Goal: Task Accomplishment & Management: Use online tool/utility

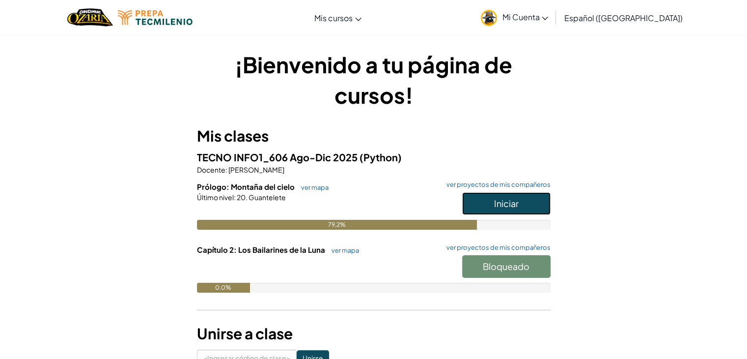
click at [521, 198] on button "Iniciar" at bounding box center [506, 203] width 88 height 23
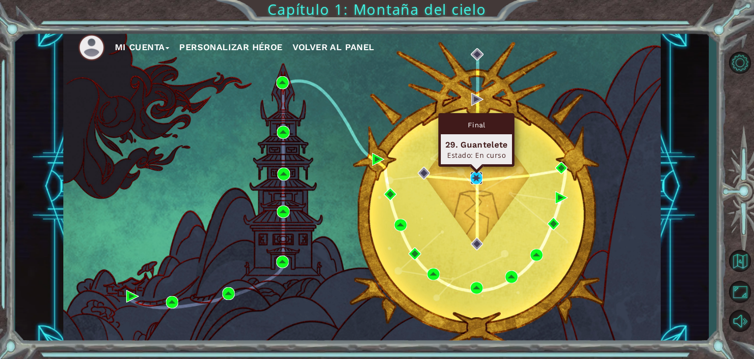
click at [475, 179] on img at bounding box center [477, 177] width 13 height 13
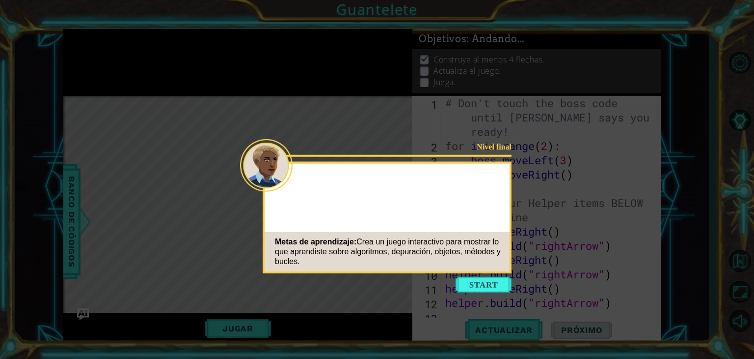
click at [504, 209] on div "Nivel final Metas de aprendizaje: Crea un juego interactivo para mostrar lo que…" at bounding box center [387, 218] width 249 height 112
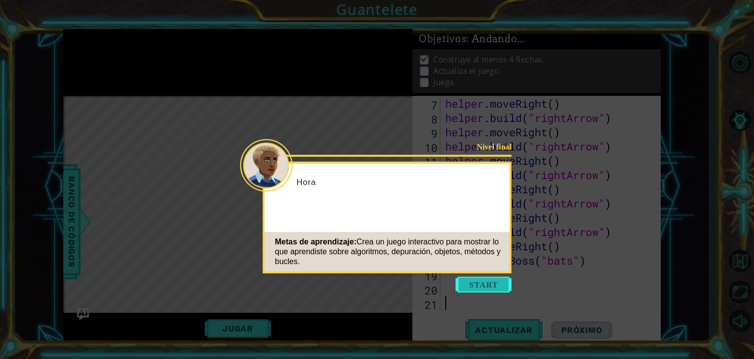
scroll to position [128, 0]
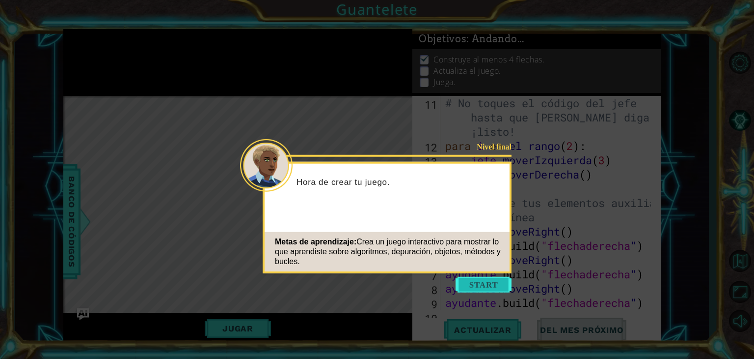
click at [493, 281] on button "Comenzar" at bounding box center [484, 285] width 56 height 16
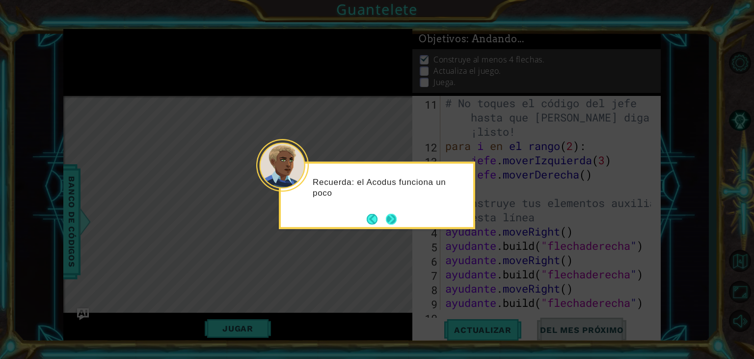
click at [390, 215] on button "Próximo" at bounding box center [391, 218] width 11 height 11
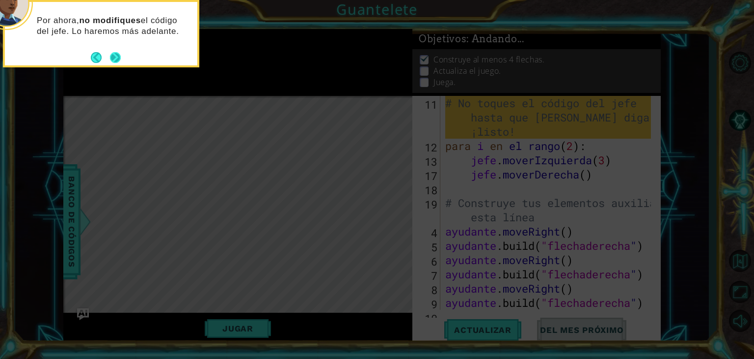
click at [114, 57] on button "Próximo" at bounding box center [115, 57] width 11 height 11
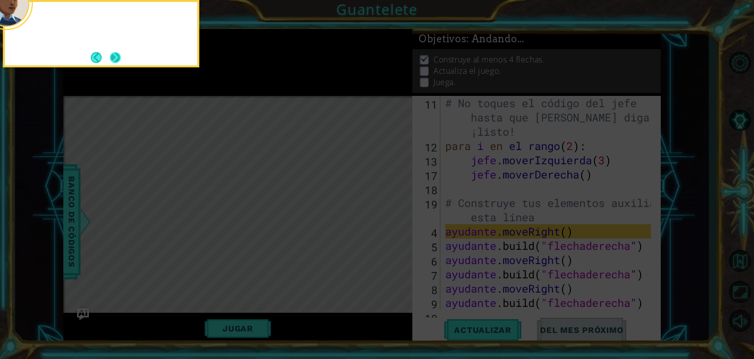
click at [114, 57] on button "Next" at bounding box center [115, 57] width 11 height 11
click at [114, 57] on icon at bounding box center [377, 54] width 754 height 610
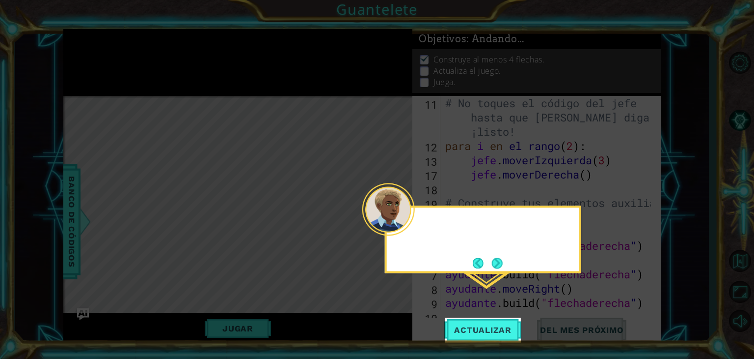
click at [114, 57] on icon at bounding box center [377, 179] width 754 height 359
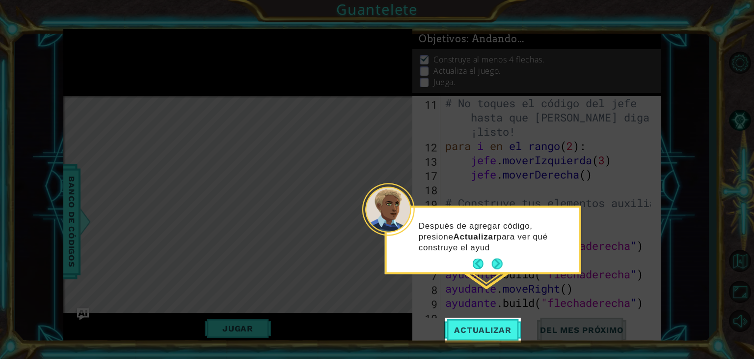
click at [499, 257] on footer at bounding box center [488, 263] width 30 height 15
click at [499, 258] on button "Próximo" at bounding box center [497, 263] width 11 height 11
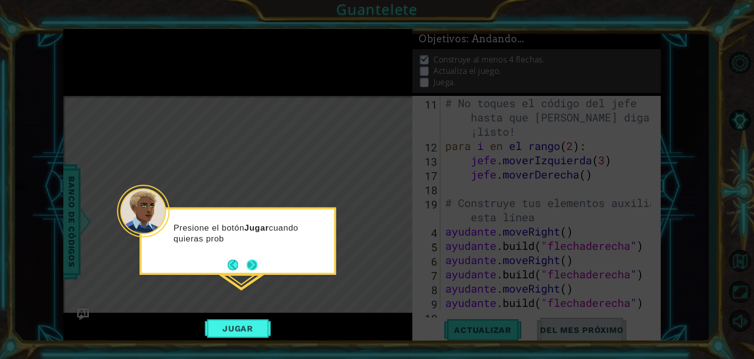
click at [250, 263] on button "Próximo" at bounding box center [252, 264] width 11 height 11
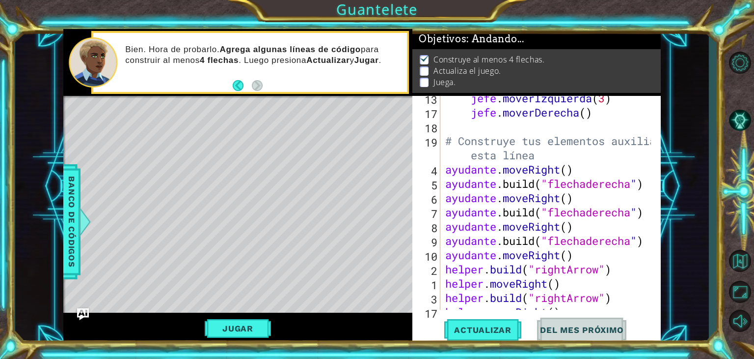
scroll to position [128, 0]
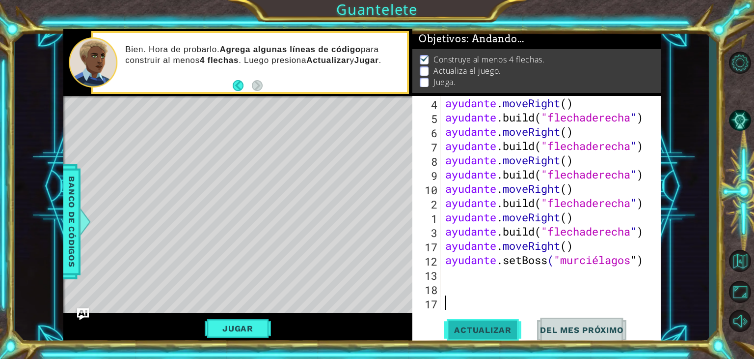
click at [485, 332] on font "Actualizar" at bounding box center [482, 330] width 57 height 10
click at [448, 274] on div "# Construye tus elementos auxiliares A CONTINUACIÓN esta línea ayudante . moveR…" at bounding box center [550, 195] width 213 height 256
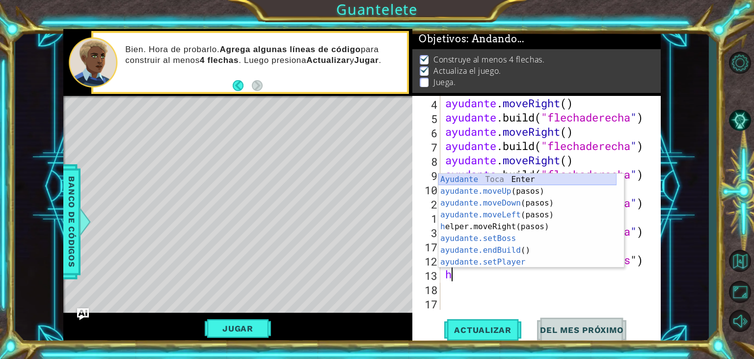
click at [509, 177] on div "Ayudante [PERSON_NAME] Enter ayudante.moveUp (pasos) Toca Enter ayudante.moveDo…" at bounding box center [528, 232] width 178 height 118
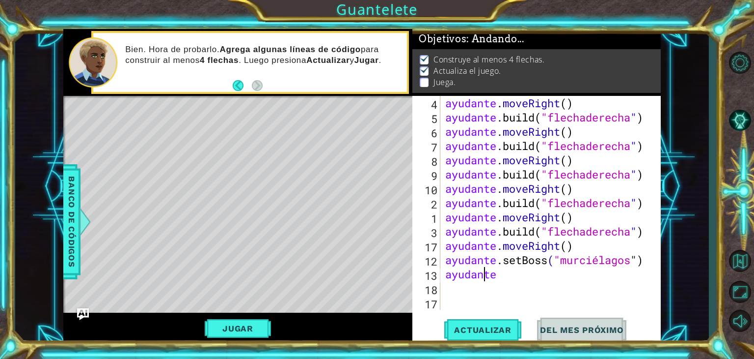
click at [497, 274] on div "# Construye tus elementos auxiliares A CONTINUACIÓN esta línea ayudante . moveR…" at bounding box center [550, 195] width 213 height 256
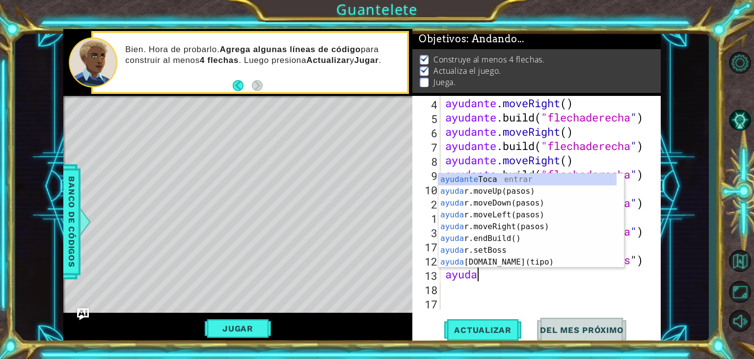
type textarea "h"
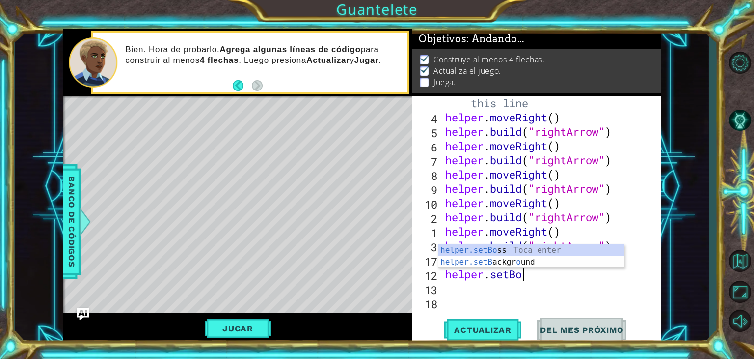
scroll to position [114, 0]
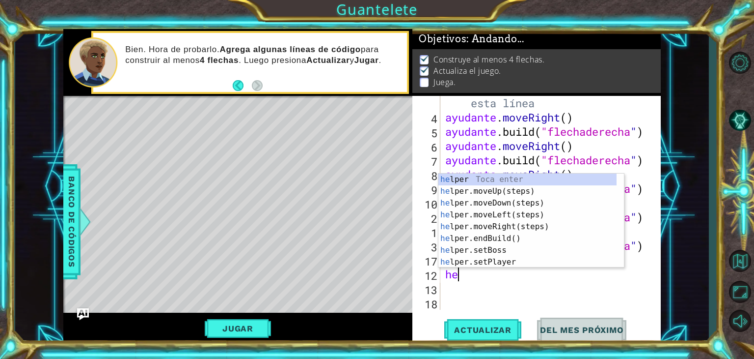
type textarea "h"
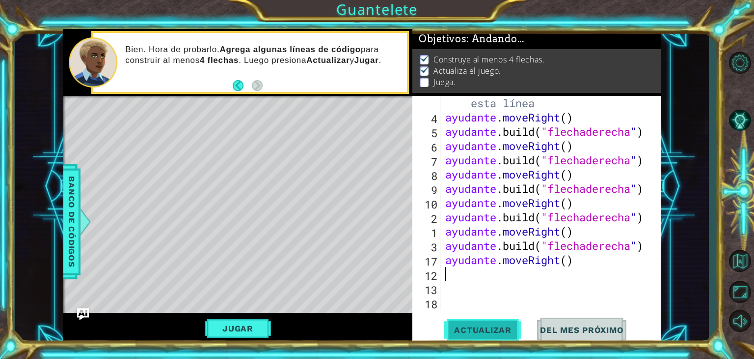
click at [501, 321] on button "Actualizar" at bounding box center [483, 329] width 77 height 25
click at [501, 322] on button "Actualizar" at bounding box center [483, 329] width 77 height 25
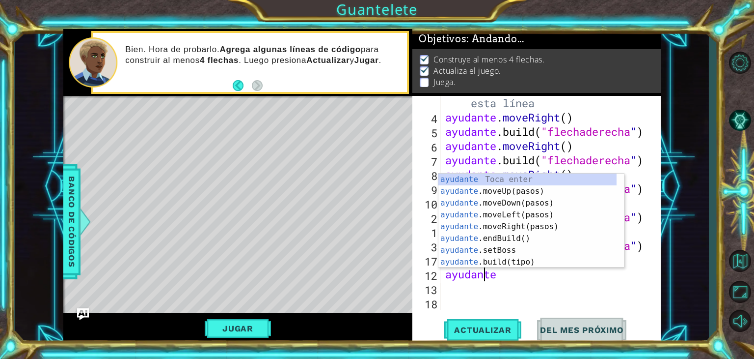
scroll to position [0, 1]
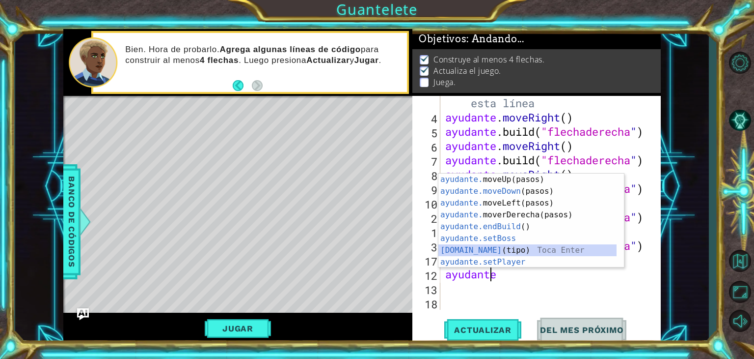
click at [504, 249] on div "ayudante. moveUp(pasos) [PERSON_NAME] enter ayudante.moveDown (pasos) Toca Ente…" at bounding box center [528, 232] width 178 height 118
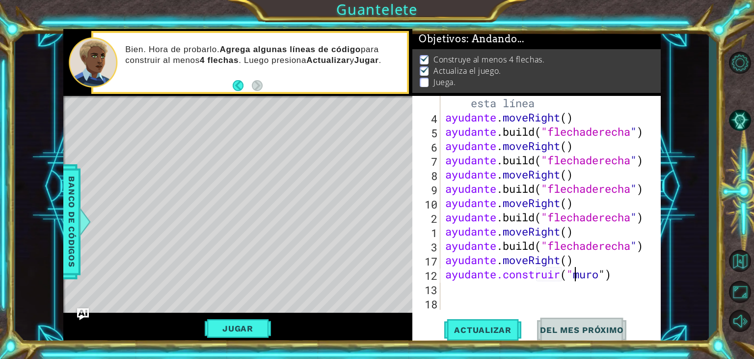
click at [605, 273] on div "# Construye tus elementos auxiliares A CONTINUACIÓN esta línea ayudante . moveR…" at bounding box center [550, 210] width 213 height 256
drag, startPoint x: 619, startPoint y: 273, endPoint x: 599, endPoint y: 272, distance: 20.2
click at [599, 272] on div "# Construye tus elementos auxiliares A CONTINUACIÓN esta línea ayudante . moveR…" at bounding box center [550, 210] width 213 height 256
drag, startPoint x: 599, startPoint y: 272, endPoint x: 617, endPoint y: 279, distance: 19.4
click at [617, 279] on div "# Construye tus elementos auxiliares A CONTINUACIÓN esta línea ayudante . moveR…" at bounding box center [550, 210] width 213 height 256
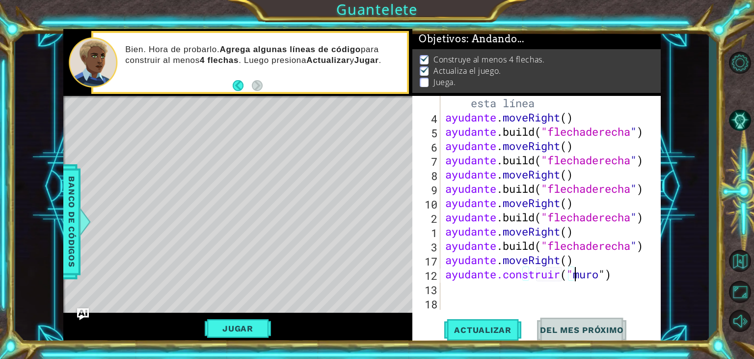
click at [617, 279] on div "# Construye tus elementos auxiliares A CONTINUACIÓN esta línea ayudante . moveR…" at bounding box center [550, 210] width 213 height 256
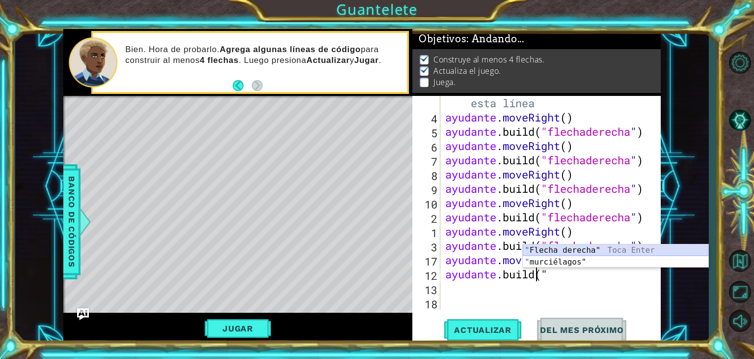
click at [621, 248] on div "" Flecha derecha" Toca Enter " murciélagos" Toca Enter" at bounding box center [616, 267] width 186 height 47
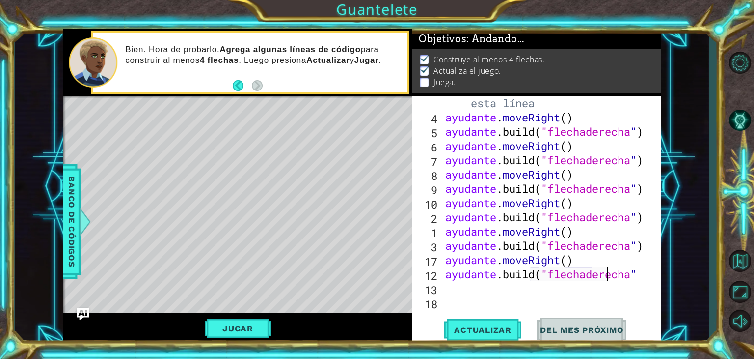
click at [639, 274] on div "# Construye tus elementos auxiliares A CONTINUACIÓN esta línea ayudante . moveR…" at bounding box center [550, 210] width 213 height 256
click at [619, 275] on div "# Construye tus elementos auxiliares A CONTINUACIÓN esta línea ayudante . moveR…" at bounding box center [550, 210] width 213 height 256
click at [556, 273] on div "# Construye tus elementos auxiliares A CONTINUACIÓN esta línea ayudante . moveR…" at bounding box center [550, 210] width 213 height 256
click at [554, 271] on div "# Construye tus elementos auxiliares A CONTINUACIÓN esta línea ayudante . moveR…" at bounding box center [550, 210] width 213 height 256
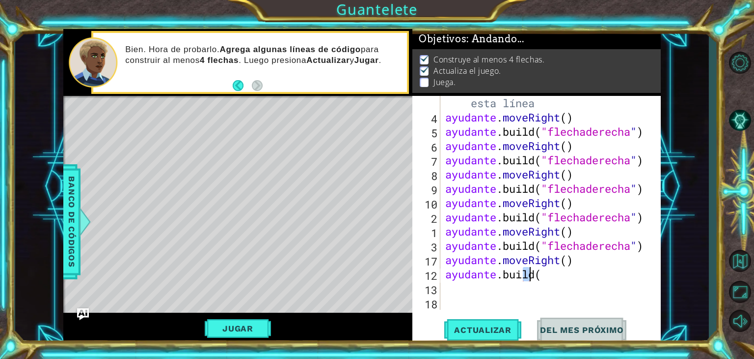
click at [554, 271] on div "# Construye tus elementos auxiliares A CONTINUACIÓN esta línea ayudante . moveR…" at bounding box center [548, 203] width 208 height 214
click at [552, 276] on div "# Construye tus elementos auxiliares A CONTINUACIÓN esta línea ayudante . moveR…" at bounding box center [550, 210] width 213 height 256
drag, startPoint x: 552, startPoint y: 276, endPoint x: 565, endPoint y: 276, distance: 13.8
click at [565, 276] on div "# Construye tus elementos auxiliares A CONTINUACIÓN esta línea ayudante . moveR…" at bounding box center [550, 210] width 213 height 256
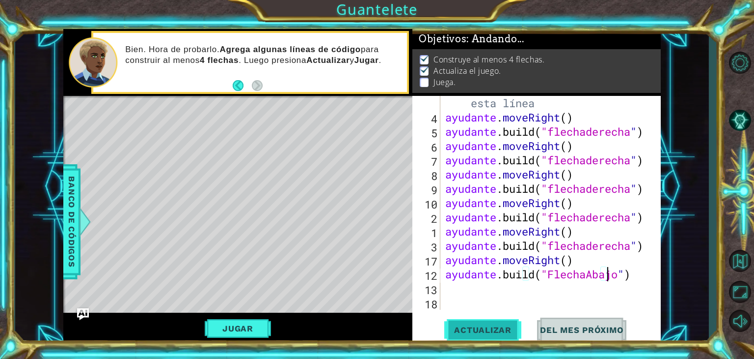
type textarea "[DOMAIN_NAME]("DownArrow")"
click at [501, 331] on font "Actualizar" at bounding box center [482, 330] width 57 height 10
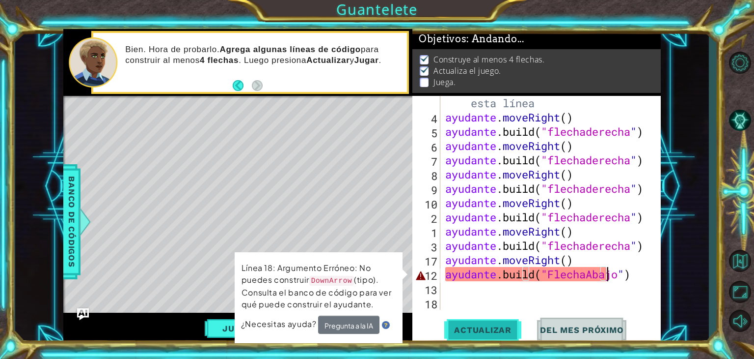
click at [501, 331] on font "Actualizar" at bounding box center [482, 330] width 57 height 10
click at [502, 333] on font "Actualizar" at bounding box center [482, 330] width 57 height 10
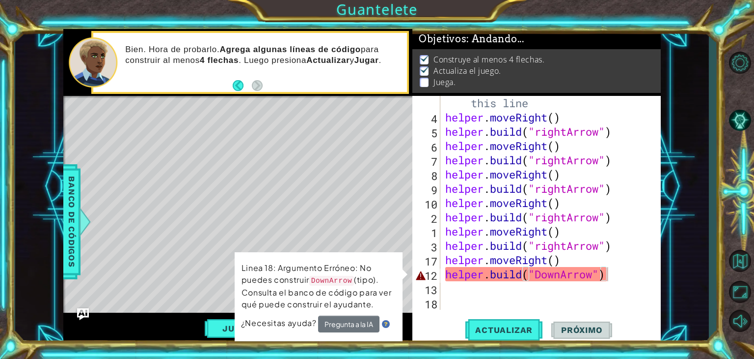
click at [669, 88] on div "1 ההההההההההההההההההההההההההההההההההההההההההההההההההההההההההההההההההההההההההההה…" at bounding box center [362, 185] width 694 height 315
click at [542, 278] on div "# Build your Helper items BELOW this line helper . moveRight ( ) helper . build…" at bounding box center [550, 210] width 213 height 256
click at [520, 273] on div "# Build your Helper items BELOW this line helper . moveRight ( ) helper . build…" at bounding box center [550, 210] width 213 height 256
click at [524, 274] on div "# Build your Helper items BELOW this line helper . moveRight ( ) helper . build…" at bounding box center [550, 210] width 213 height 256
click at [494, 331] on span "Actualizar" at bounding box center [504, 330] width 77 height 10
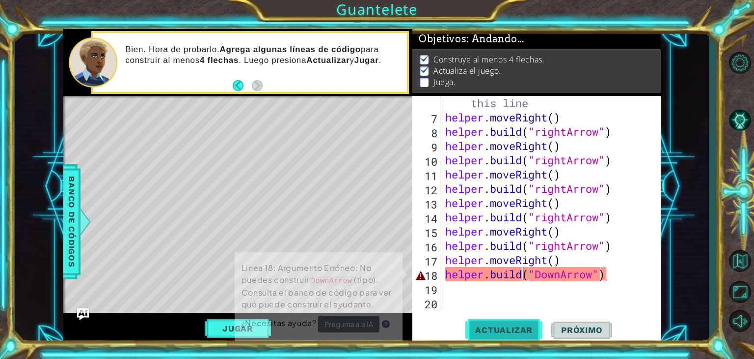
click at [494, 331] on span "Actualizar" at bounding box center [504, 330] width 77 height 10
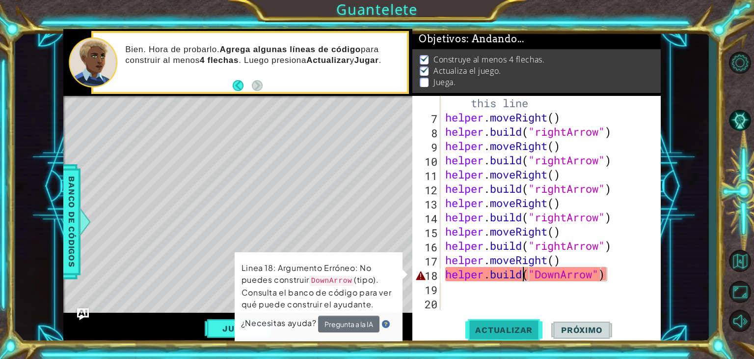
scroll to position [4, 0]
click at [529, 337] on button "Actualizar" at bounding box center [504, 329] width 77 height 25
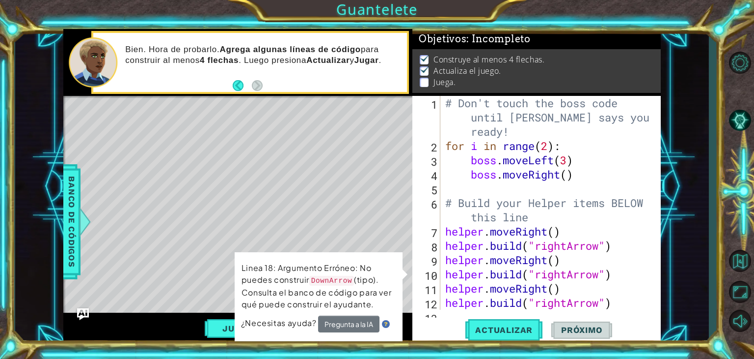
scroll to position [114, 0]
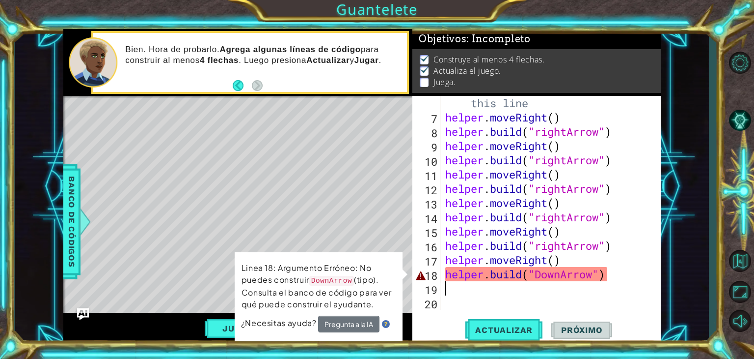
click at [541, 295] on div "# Build your Helper items BELOW this line helper . moveRight ( ) helper . build…" at bounding box center [550, 210] width 213 height 256
drag, startPoint x: 529, startPoint y: 282, endPoint x: 589, endPoint y: 291, distance: 60.6
click at [589, 291] on div "# Build your Helper items BELOW this line helper . moveRight ( ) helper . build…" at bounding box center [550, 210] width 213 height 256
drag, startPoint x: 381, startPoint y: 294, endPoint x: 542, endPoint y: 276, distance: 162.2
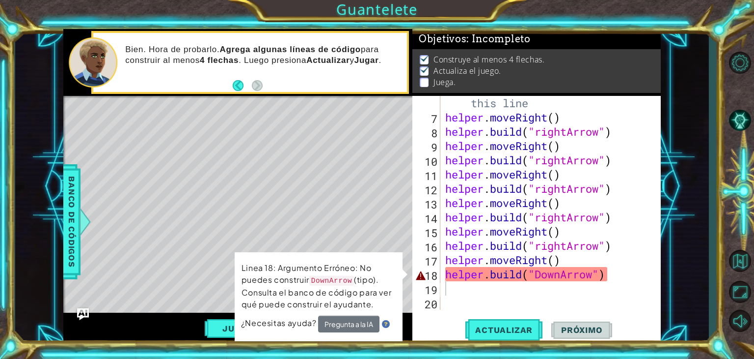
click at [542, 276] on div "1 ההההההההההההההההההההההההההההההההההההההההההההההההההההההההההההההההההההההההההההה…" at bounding box center [362, 186] width 598 height 315
click at [544, 275] on div "# Build your Helper items BELOW this line helper . moveRight ( ) helper . build…" at bounding box center [550, 210] width 213 height 256
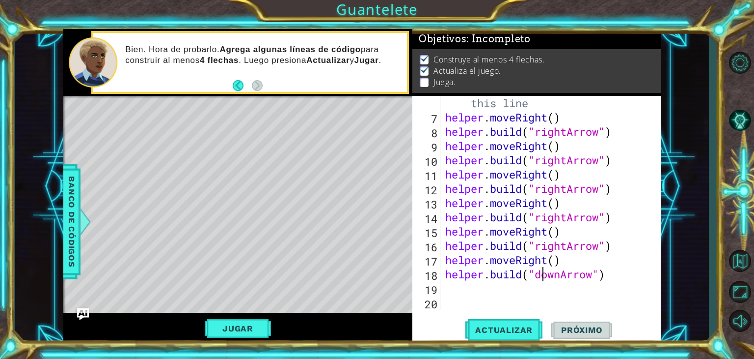
scroll to position [0, 4]
type textarea "[DOMAIN_NAME]("downArrow")"
click at [484, 336] on button "Actualizar" at bounding box center [504, 329] width 77 height 25
click at [444, 283] on div "# Build your Helper items BELOW this line helper . moveRight ( ) helper . build…" at bounding box center [550, 210] width 213 height 256
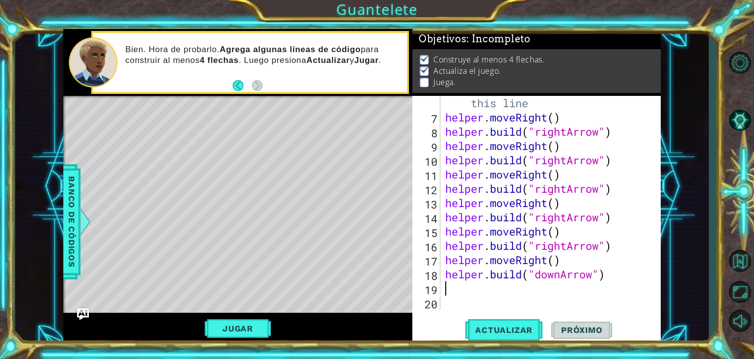
type textarea "h"
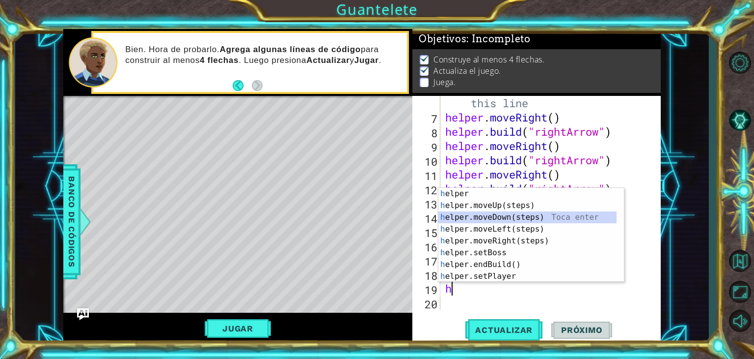
click at [501, 216] on div "h elper Toca enter h elper.moveUp(steps) Toca enter h elper.moveDown(steps) Toc…" at bounding box center [532, 247] width 186 height 118
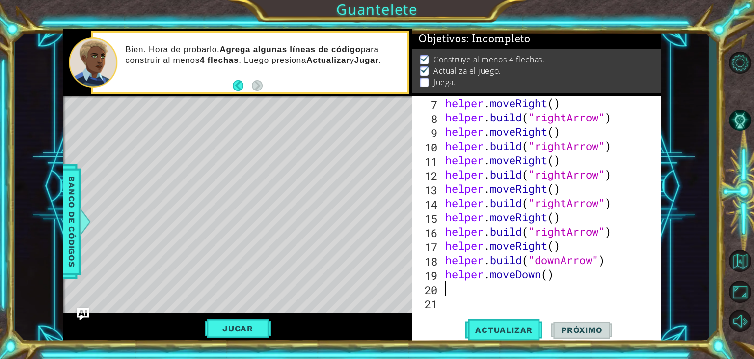
scroll to position [128, 0]
click at [487, 329] on span "Actualizar" at bounding box center [504, 330] width 77 height 10
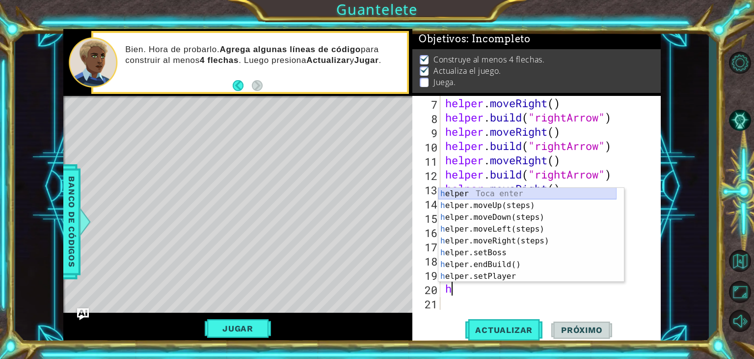
click at [525, 194] on div "h elper Toca enter h elper.moveUp(steps) Toca enter h elper.moveDown(steps) Toc…" at bounding box center [528, 247] width 178 height 118
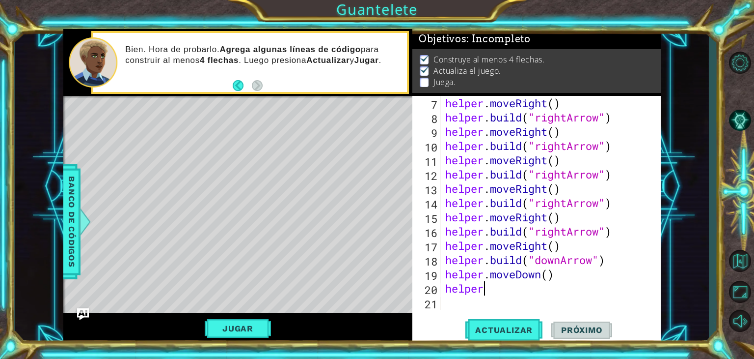
scroll to position [0, 1]
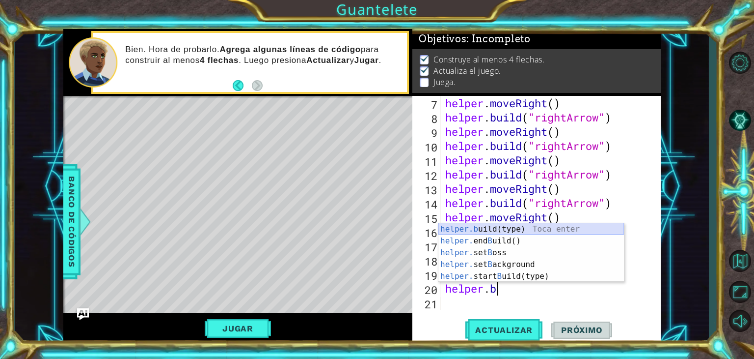
click at [521, 233] on div "helper.b uild(type) Toca enter helper. end B uild() Toca enter helper. set B os…" at bounding box center [532, 264] width 186 height 83
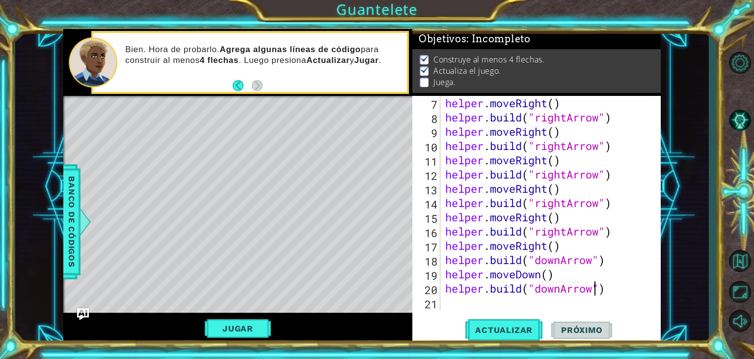
scroll to position [0, 6]
type textarea "[DOMAIN_NAME]("downArrow")"
click at [522, 334] on span "Actualizar" at bounding box center [504, 330] width 77 height 10
click at [440, 300] on div "21" at bounding box center [428, 304] width 26 height 14
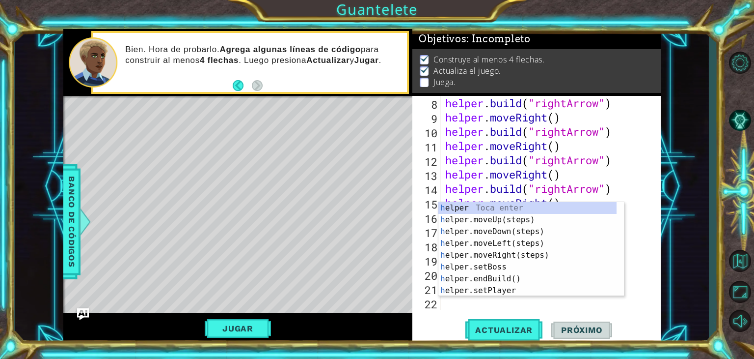
scroll to position [142, 0]
click at [491, 209] on div "h elper Toca enter h elper.moveUp(steps) Toca enter h elper.moveDown(steps) Toc…" at bounding box center [528, 261] width 178 height 118
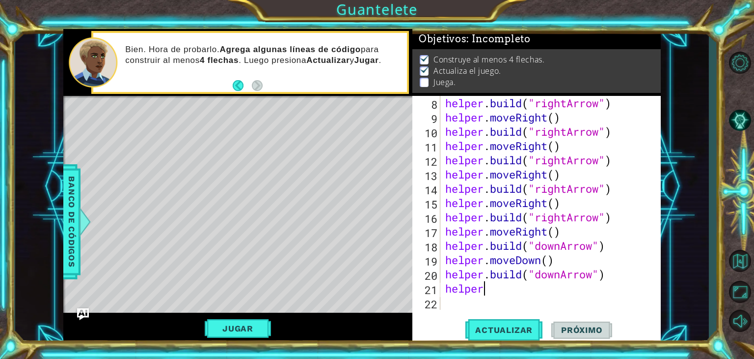
scroll to position [0, 1]
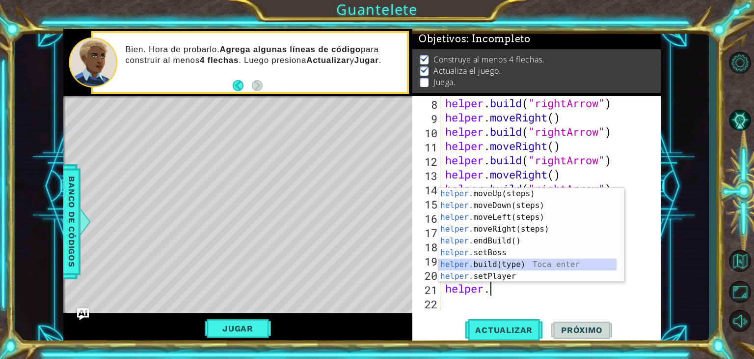
click at [503, 263] on div "helper. moveUp(steps) Toca enter helper. moveDown(steps) Toca enter helper. mov…" at bounding box center [528, 247] width 178 height 118
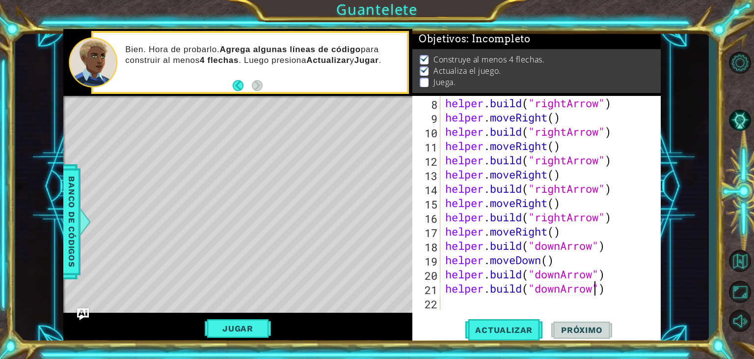
scroll to position [0, 6]
click at [505, 335] on button "Actualizar" at bounding box center [504, 329] width 77 height 25
drag, startPoint x: 604, startPoint y: 291, endPoint x: 492, endPoint y: 287, distance: 112.6
click at [492, 287] on div "helper . build ( "rightArrow" ) helper . moveRight ( ) helper . build ( "rightA…" at bounding box center [550, 217] width 213 height 242
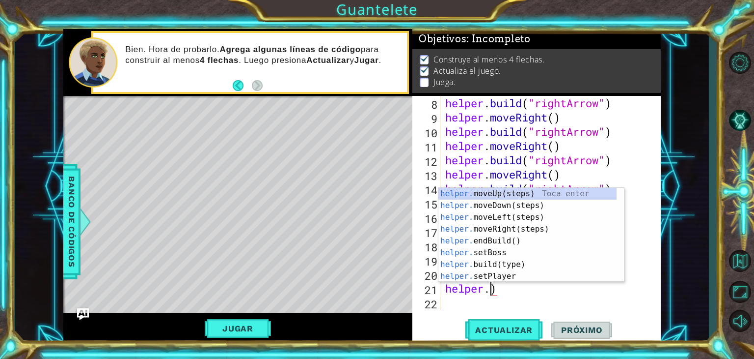
click at [498, 289] on div "helper . build ( "rightArrow" ) helper . moveRight ( ) helper . build ( "rightA…" at bounding box center [550, 217] width 213 height 242
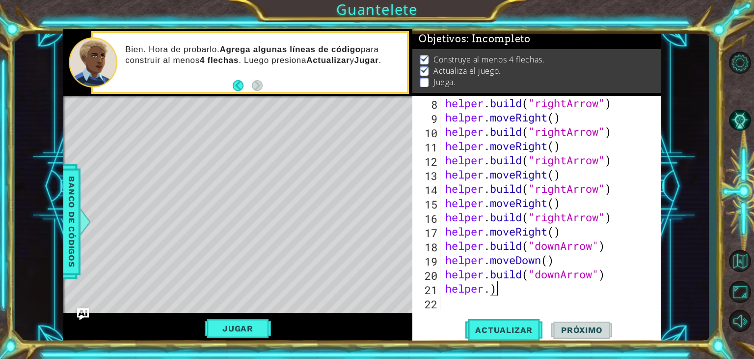
type textarea "helper."
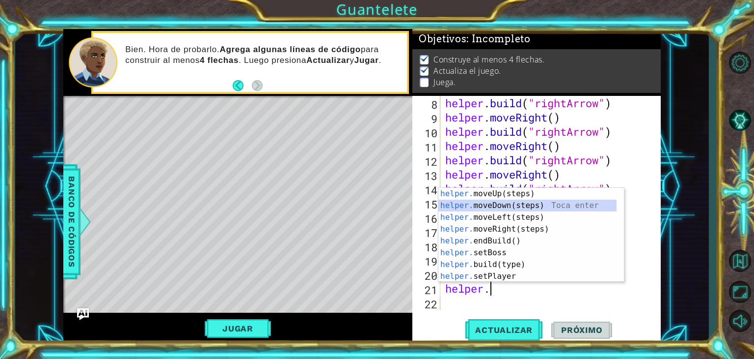
click at [515, 203] on div "helper. moveUp(steps) Toca enter helper. moveDown(steps) Toca enter helper. mov…" at bounding box center [528, 247] width 178 height 118
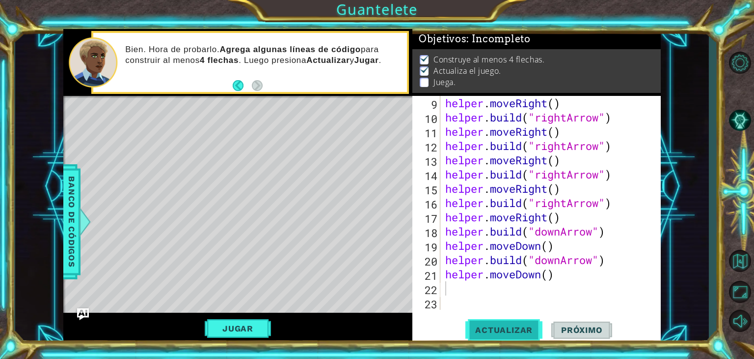
click at [510, 328] on span "Actualizar" at bounding box center [504, 330] width 77 height 10
click at [258, 322] on button "Jugar" at bounding box center [238, 328] width 66 height 19
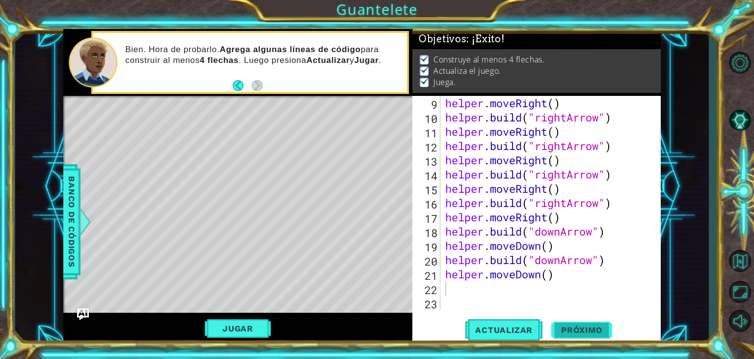
click at [571, 324] on button "Próximo" at bounding box center [582, 329] width 61 height 25
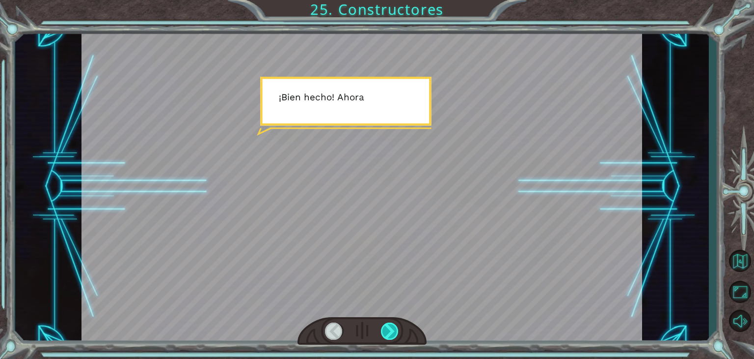
click at [394, 331] on div at bounding box center [390, 330] width 18 height 17
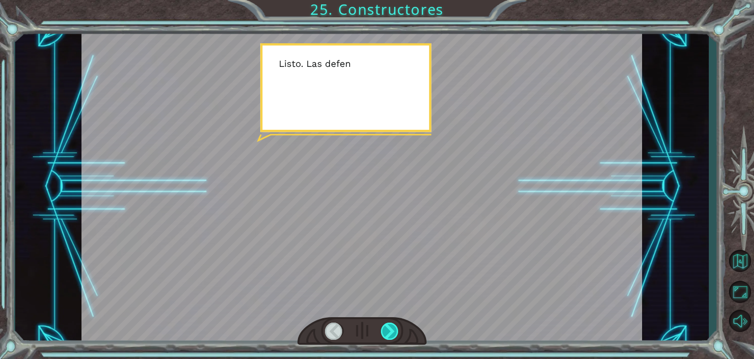
click at [394, 331] on div at bounding box center [390, 330] width 18 height 17
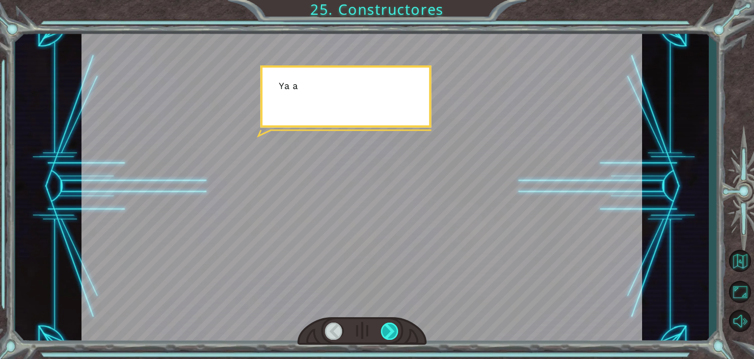
click at [394, 331] on div at bounding box center [390, 330] width 18 height 17
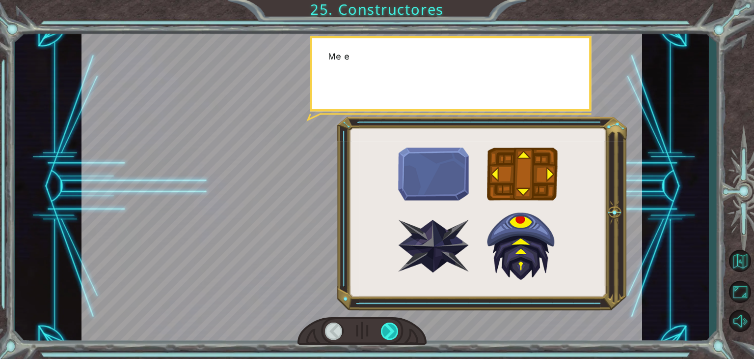
click at [394, 331] on div at bounding box center [390, 330] width 18 height 17
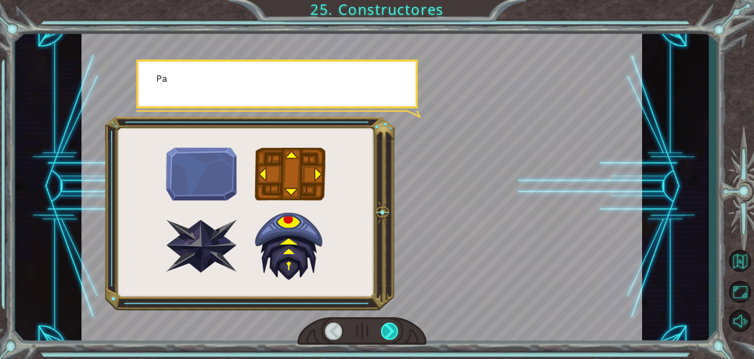
click at [394, 331] on div at bounding box center [390, 330] width 18 height 17
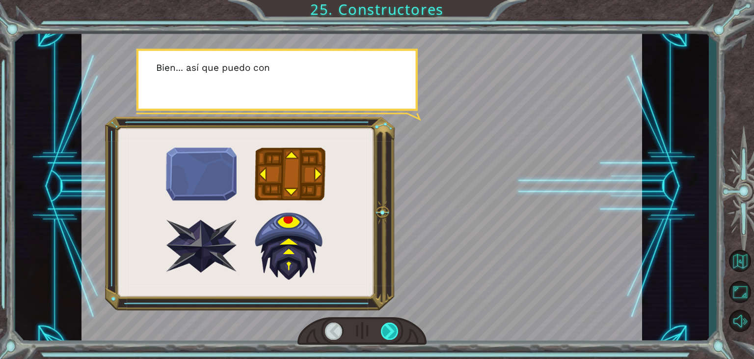
click at [394, 331] on div at bounding box center [390, 330] width 18 height 17
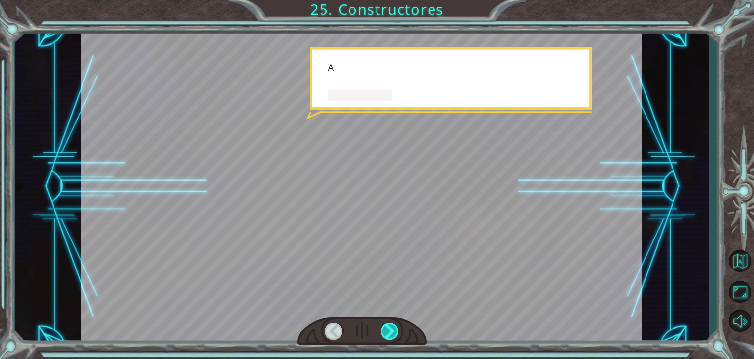
click at [394, 331] on div at bounding box center [390, 330] width 18 height 17
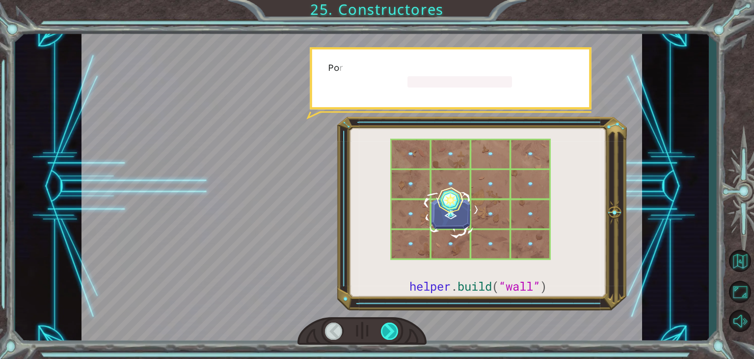
click at [394, 331] on div at bounding box center [390, 330] width 18 height 17
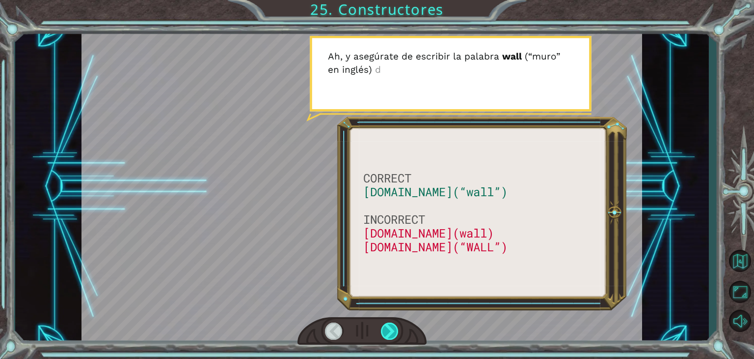
click at [394, 331] on div at bounding box center [390, 330] width 18 height 17
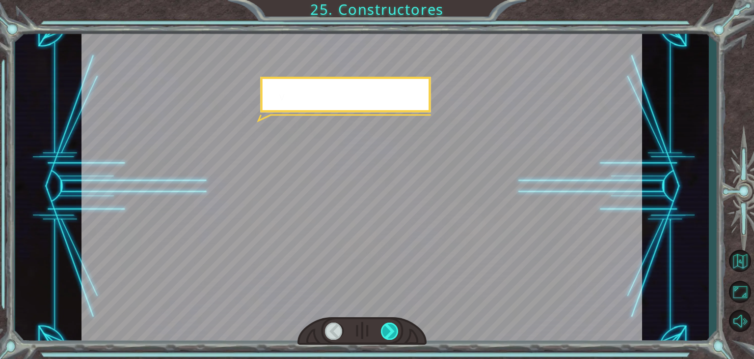
click at [394, 331] on div at bounding box center [390, 330] width 18 height 17
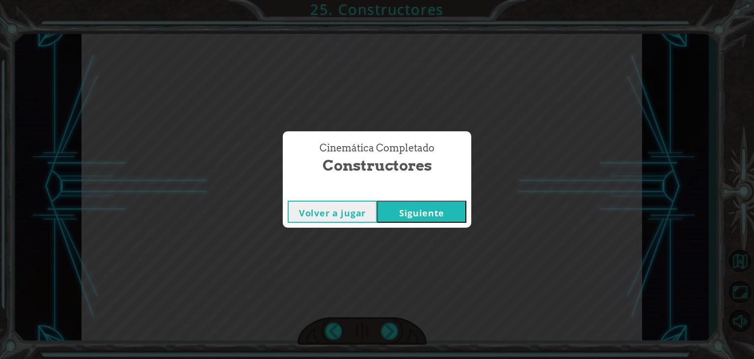
click at [394, 331] on div "Cinemática Completado Constructores Volver a jugar [GEOGRAPHIC_DATA]" at bounding box center [377, 179] width 754 height 359
click at [398, 206] on button "Siguiente" at bounding box center [421, 211] width 89 height 22
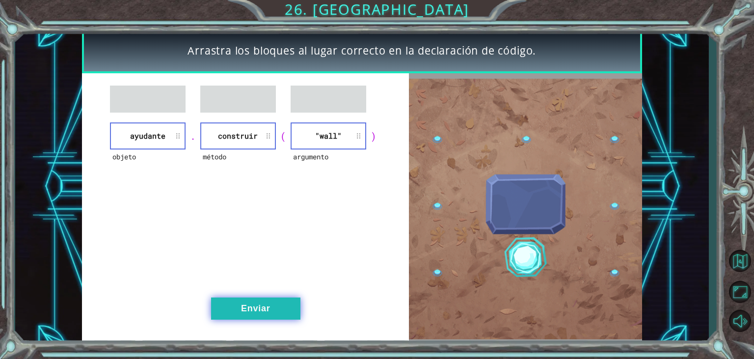
click at [281, 301] on button "Enviar" at bounding box center [255, 308] width 89 height 22
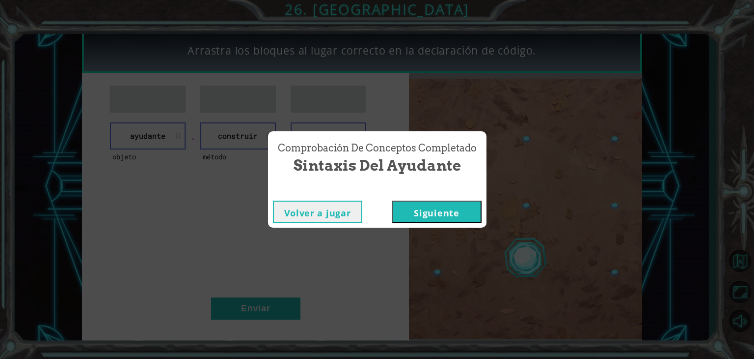
click at [413, 217] on button "Siguiente" at bounding box center [436, 211] width 89 height 22
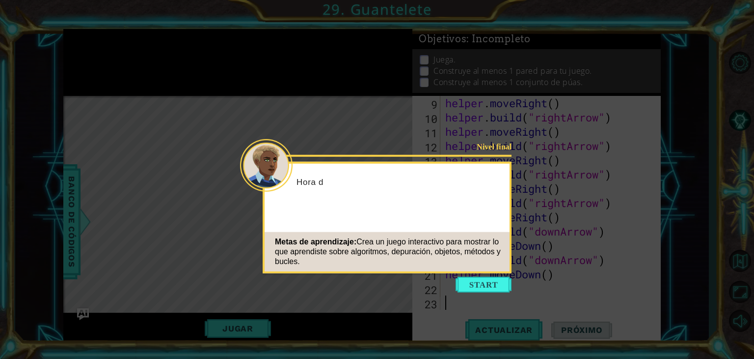
scroll to position [157, 0]
click at [477, 290] on button "Start" at bounding box center [484, 285] width 56 height 16
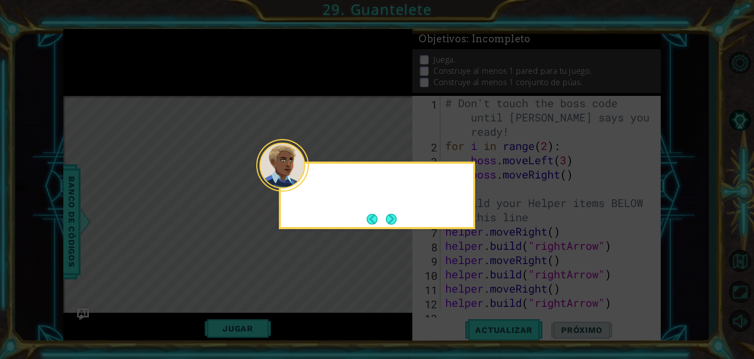
scroll to position [0, 0]
click at [387, 220] on button "Next" at bounding box center [391, 218] width 11 height 11
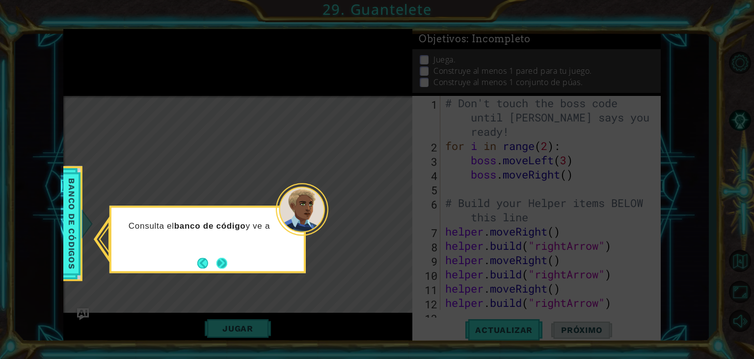
click at [221, 268] on button "Next" at bounding box center [222, 262] width 11 height 11
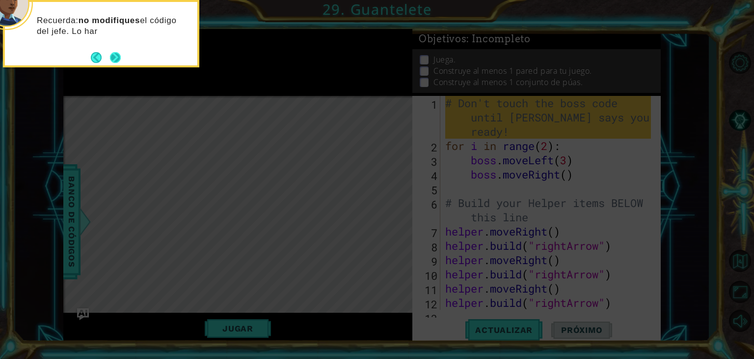
click at [111, 56] on button "Next" at bounding box center [115, 57] width 11 height 11
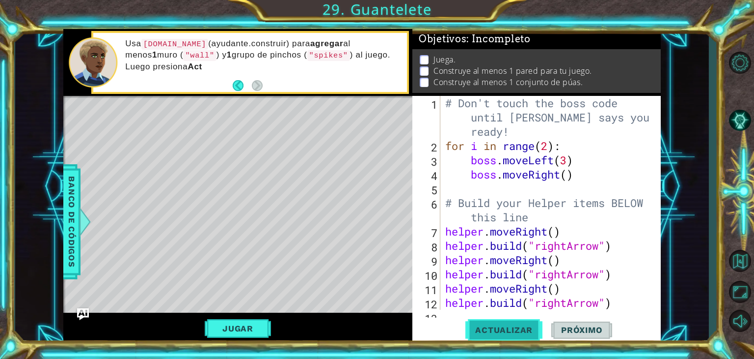
click at [486, 327] on span "Actualizar" at bounding box center [504, 330] width 77 height 10
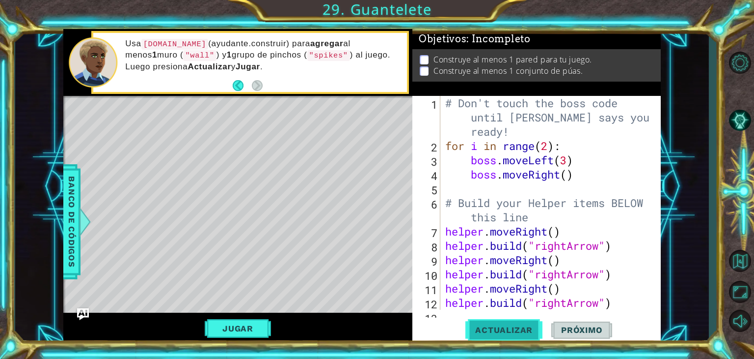
click at [486, 327] on span "Actualizar" at bounding box center [504, 330] width 77 height 10
click at [263, 327] on button "Jugar" at bounding box center [238, 328] width 66 height 19
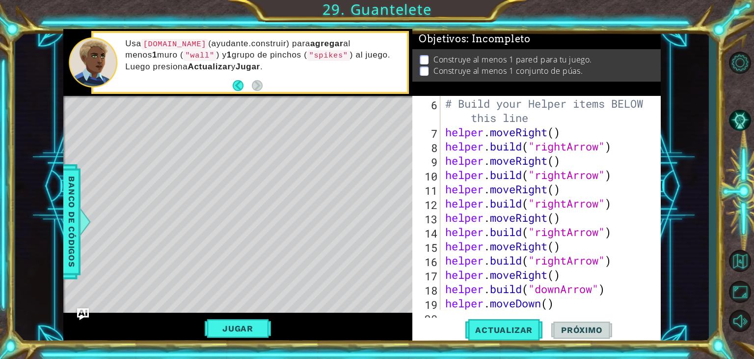
scroll to position [157, 0]
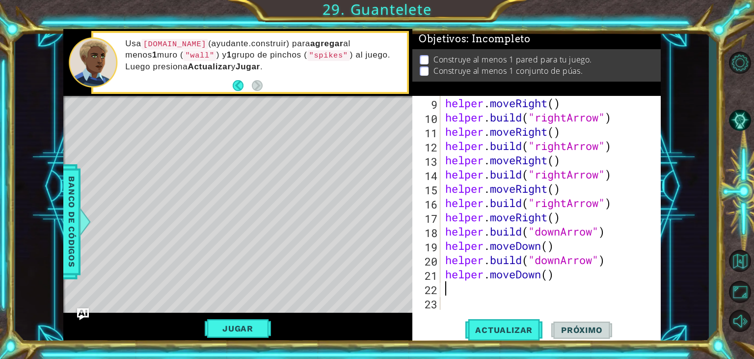
click at [454, 283] on div "helper . moveRight ( ) helper . build ( "rightArrow" ) helper . moveRight ( ) h…" at bounding box center [550, 217] width 213 height 242
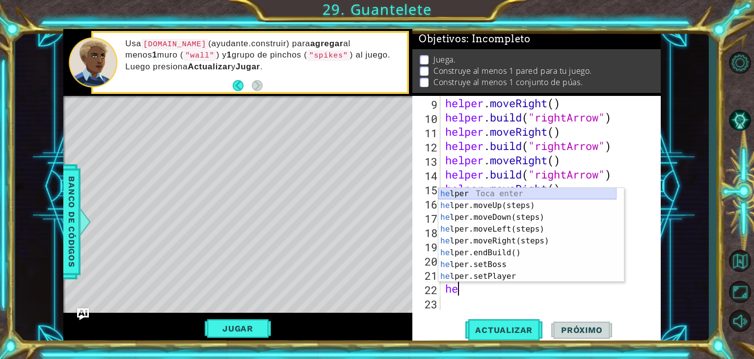
click at [547, 193] on div "he lper Toca enter he lper.moveUp(steps) Toca enter he lper.moveDown(steps) Toc…" at bounding box center [528, 247] width 178 height 118
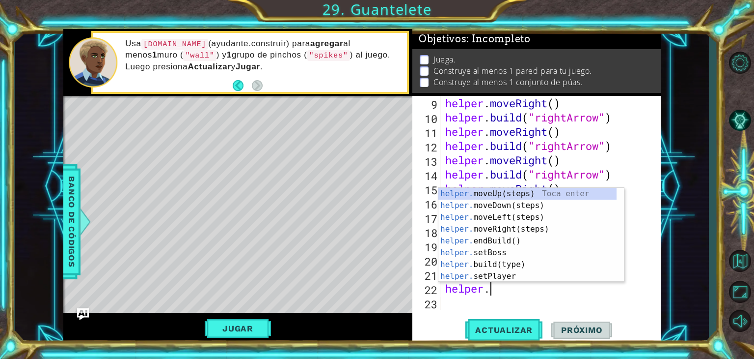
scroll to position [0, 1]
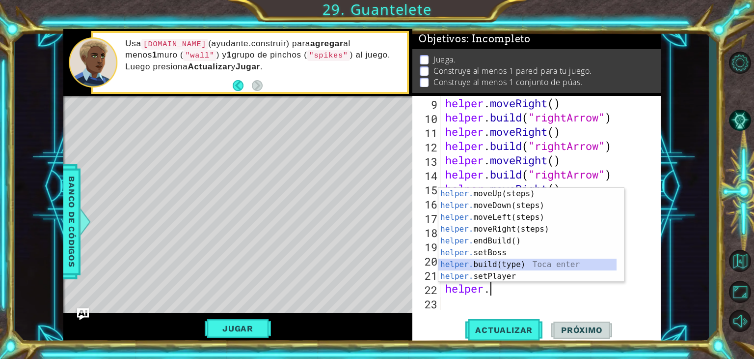
click at [507, 262] on div "helper. moveUp(steps) Toca enter helper. moveDown(steps) Toca enter helper. mov…" at bounding box center [528, 247] width 178 height 118
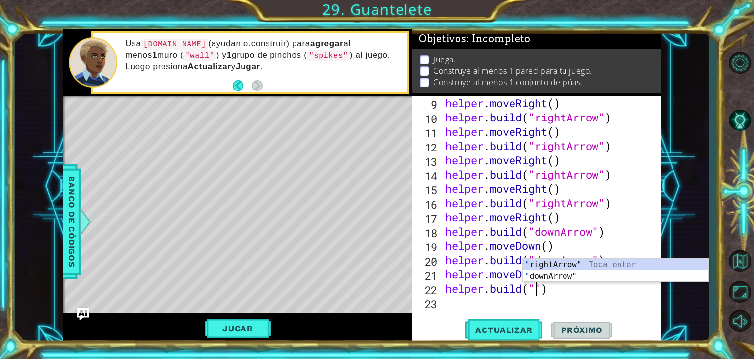
scroll to position [0, 4]
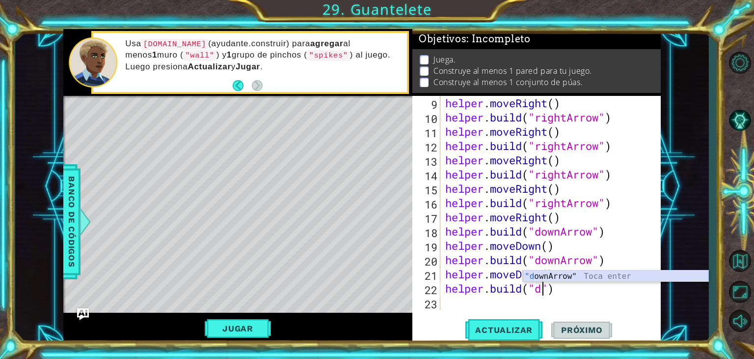
click at [574, 277] on div ""d ownArrow" Toca enter" at bounding box center [616, 287] width 186 height 35
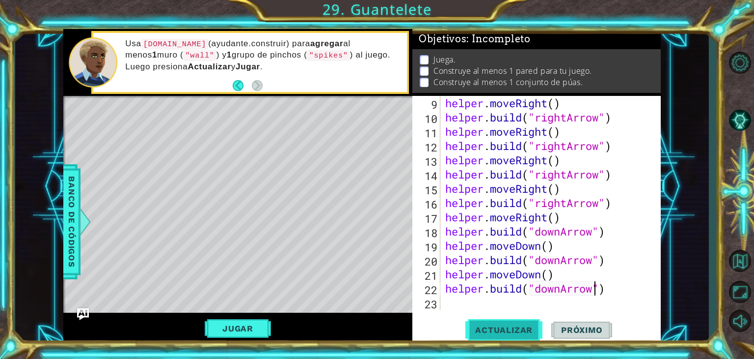
type textarea "[DOMAIN_NAME]("downArrow")"
click at [522, 329] on span "Actualizar" at bounding box center [504, 330] width 77 height 10
click at [451, 305] on div "helper . moveRight ( ) helper . build ( "rightArrow" ) helper . moveRight ( ) h…" at bounding box center [550, 217] width 213 height 242
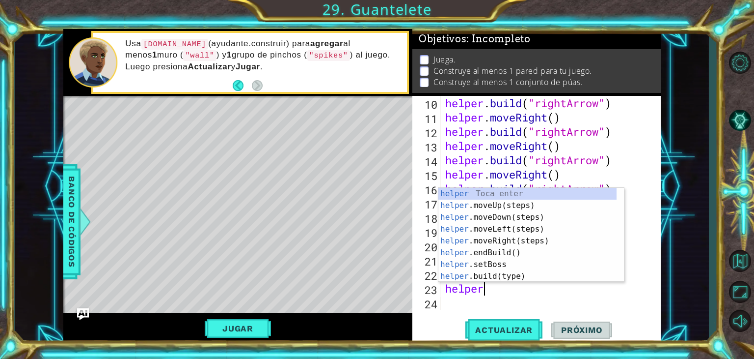
scroll to position [0, 1]
type textarea "helper."
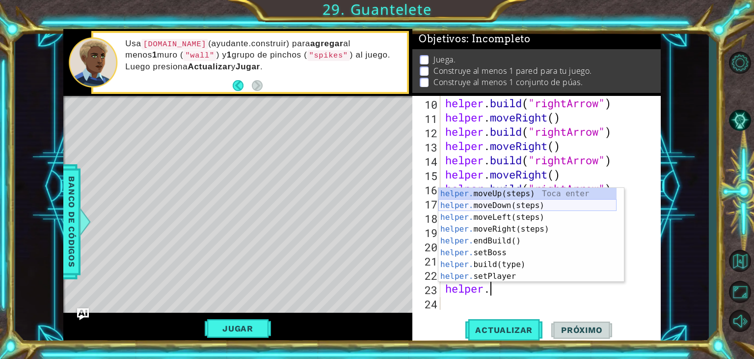
click at [507, 203] on div "helper. moveUp(steps) Toca enter helper. moveDown(steps) Toca enter helper. mov…" at bounding box center [528, 247] width 178 height 118
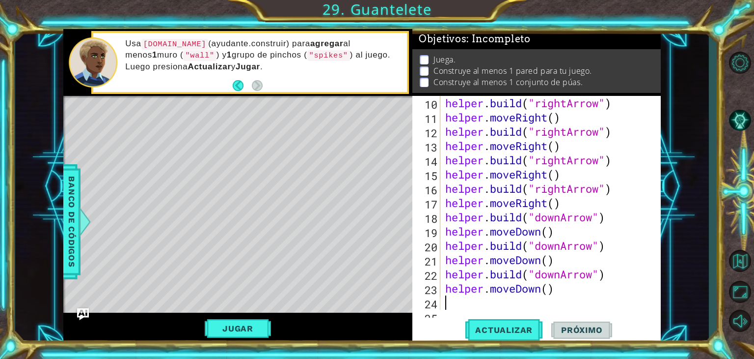
scroll to position [185, 0]
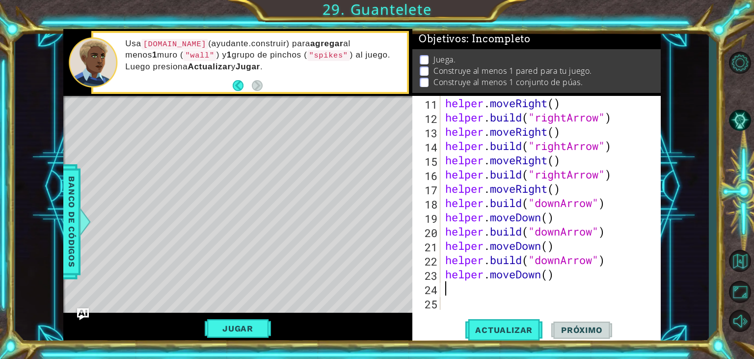
click at [444, 287] on div "helper . moveRight ( ) helper . build ( "rightArrow" ) helper . moveRight ( ) h…" at bounding box center [550, 217] width 213 height 242
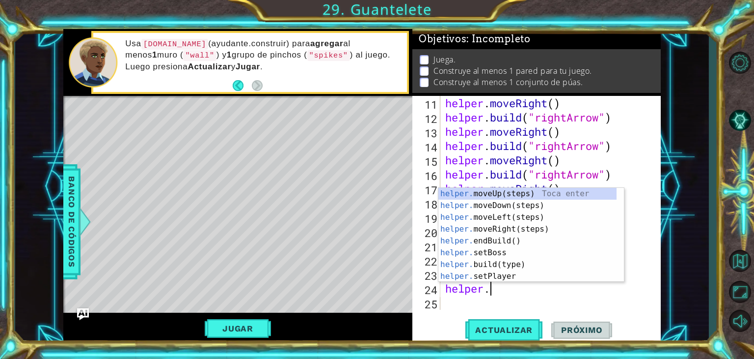
scroll to position [0, 1]
click at [497, 263] on div "helper. moveUp(steps) Toca enter helper. moveDown(steps) Toca enter helper. mov…" at bounding box center [528, 247] width 178 height 118
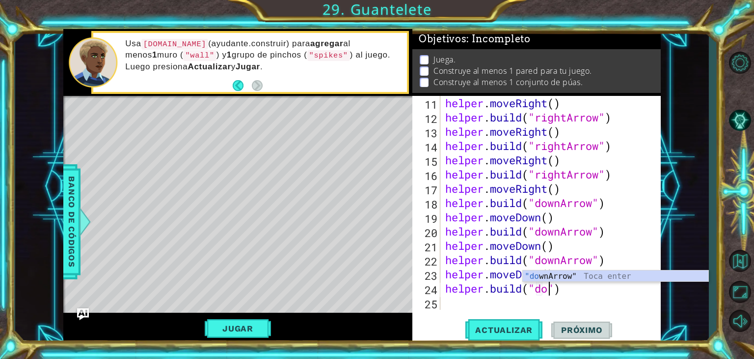
scroll to position [0, 5]
click at [546, 272] on div ""down Arrow" Toca enter" at bounding box center [616, 287] width 186 height 35
type textarea "[DOMAIN_NAME]("downArrow")"
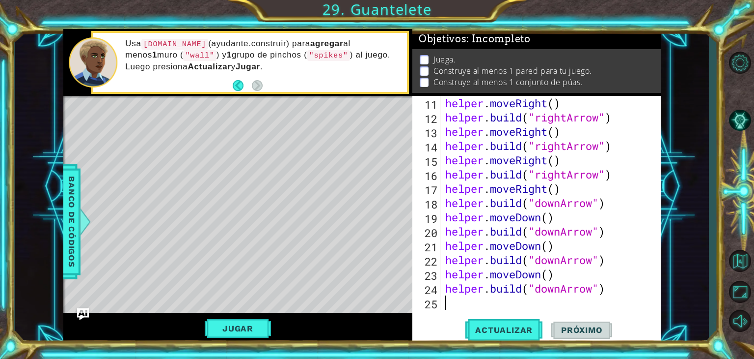
click at [458, 305] on div "helper . moveRight ( ) helper . build ( "rightArrow" ) helper . moveRight ( ) h…" at bounding box center [550, 217] width 213 height 242
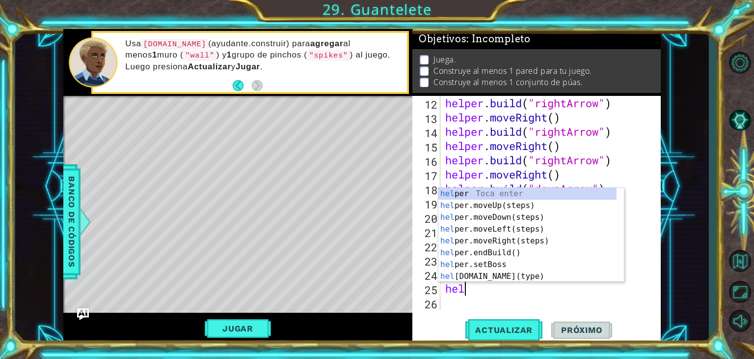
scroll to position [0, 0]
type textarea "helper"
click at [523, 219] on div "helper Toca enter helper .moveUp(steps) Toca enter helper .moveDown(steps) Toca…" at bounding box center [528, 247] width 178 height 118
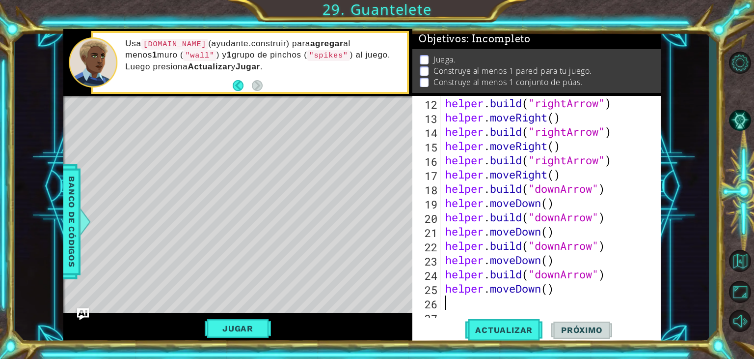
scroll to position [214, 0]
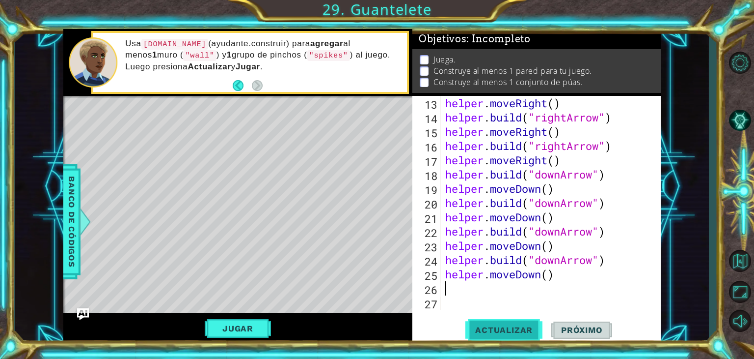
click at [499, 324] on button "Actualizar" at bounding box center [504, 329] width 77 height 25
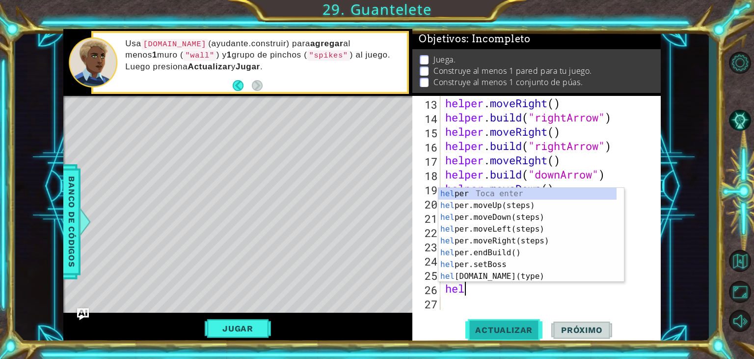
scroll to position [0, 0]
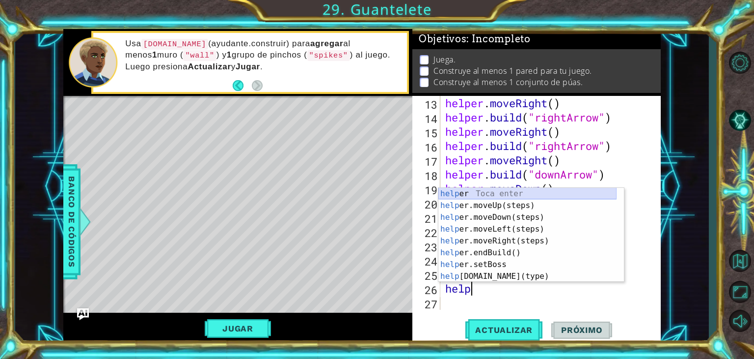
click at [465, 191] on div "help er Toca enter help er.moveUp(steps) Toca enter help er.moveDown(steps) Toc…" at bounding box center [528, 247] width 178 height 118
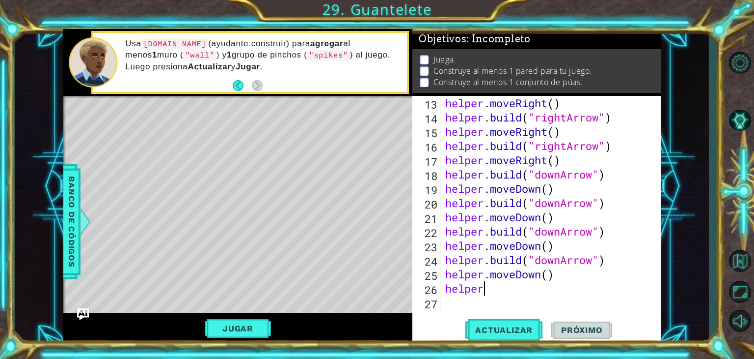
scroll to position [0, 1]
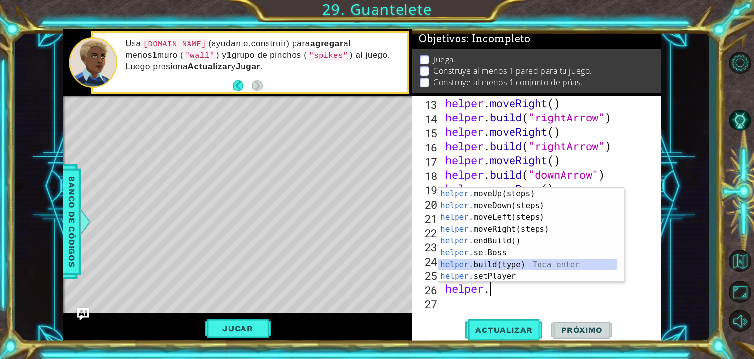
click at [498, 263] on div "helper. moveUp(steps) Toca enter helper. moveDown(steps) Toca enter helper. mov…" at bounding box center [528, 247] width 178 height 118
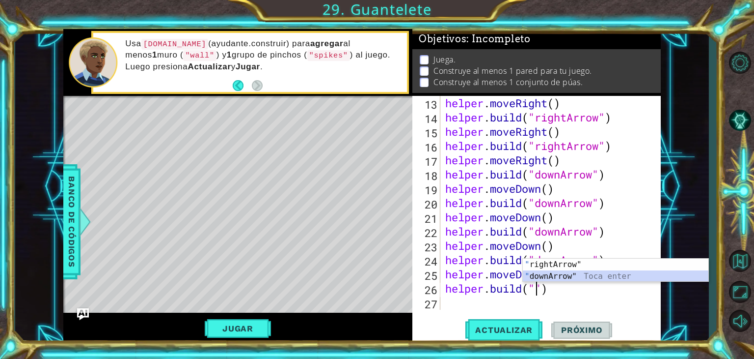
click at [547, 277] on div "" rightArrow" Toca enter " downArrow" Toca enter" at bounding box center [616, 281] width 186 height 47
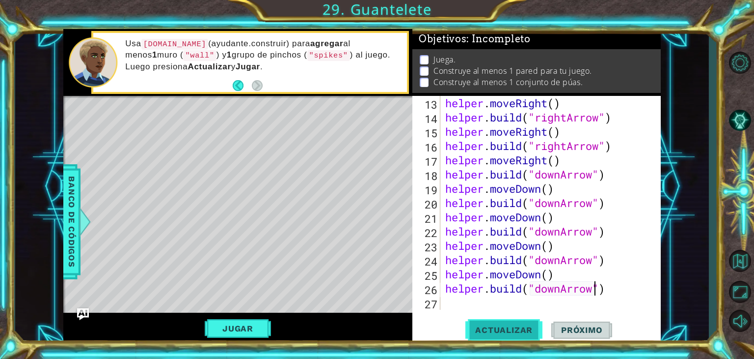
type textarea "[DOMAIN_NAME]("downArrow")"
click at [506, 332] on span "Actualizar" at bounding box center [504, 330] width 77 height 10
click at [239, 326] on button "Jugar" at bounding box center [238, 328] width 66 height 19
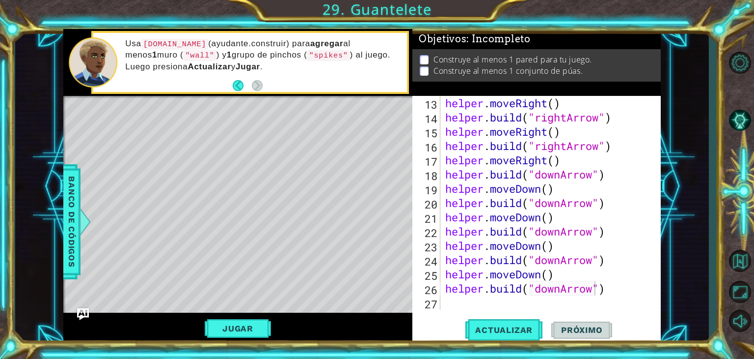
click at [593, 334] on span "Próximo" at bounding box center [582, 330] width 61 height 10
click at [448, 306] on div "helper . moveRight ( ) helper . build ( "rightArrow" ) helper . moveRight ( ) h…" at bounding box center [550, 217] width 213 height 242
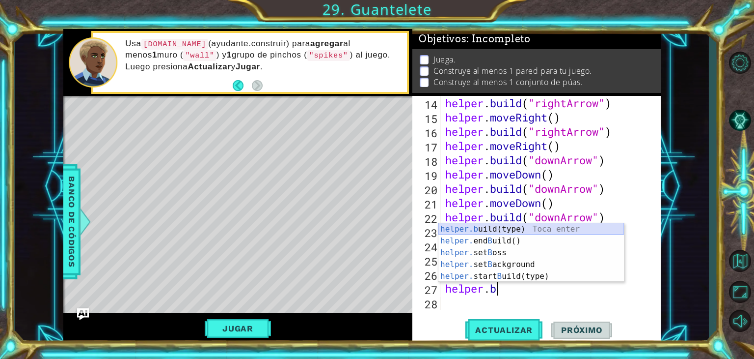
click at [534, 227] on div "helper.b uild(type) Toca enter helper. end B uild() Toca enter helper. set B os…" at bounding box center [532, 264] width 186 height 83
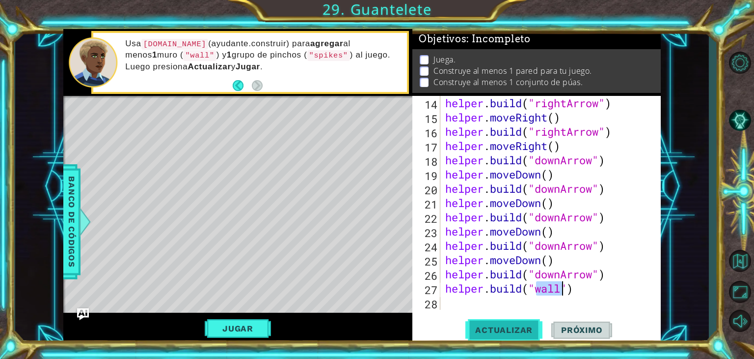
type textarea "[DOMAIN_NAME]("wall")"
click at [532, 336] on button "Actualizar" at bounding box center [504, 329] width 77 height 25
click at [458, 303] on div "helper . build ( "rightArrow" ) helper . moveRight ( ) helper . build ( "rightA…" at bounding box center [550, 217] width 213 height 242
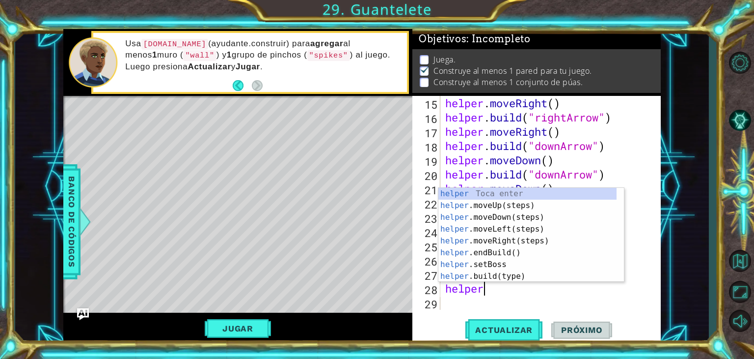
scroll to position [0, 1]
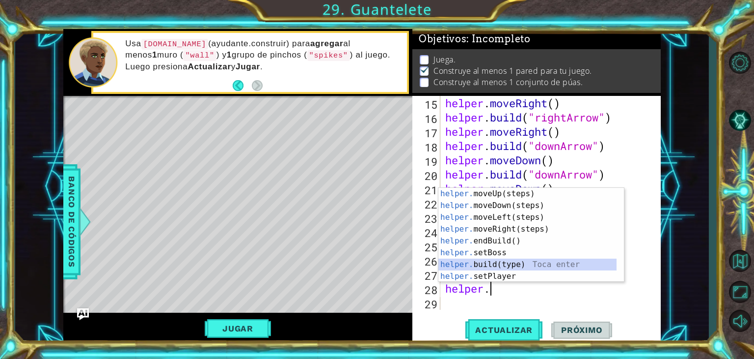
click at [454, 264] on div "helper. moveUp(steps) Toca enter helper. moveDown(steps) Toca enter helper. mov…" at bounding box center [528, 247] width 178 height 118
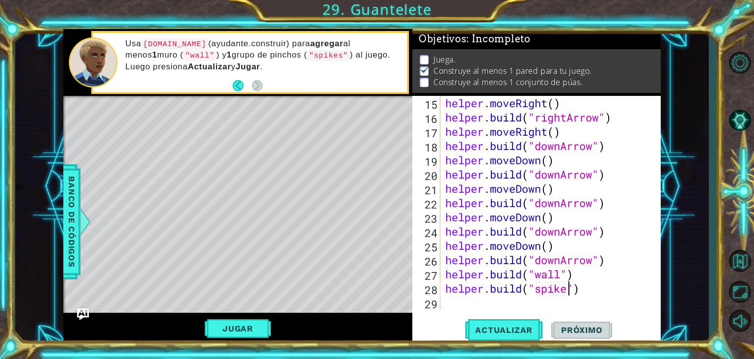
scroll to position [0, 6]
click at [481, 325] on span "Actualizar" at bounding box center [504, 330] width 77 height 10
click at [259, 335] on button "Jugar" at bounding box center [238, 328] width 66 height 19
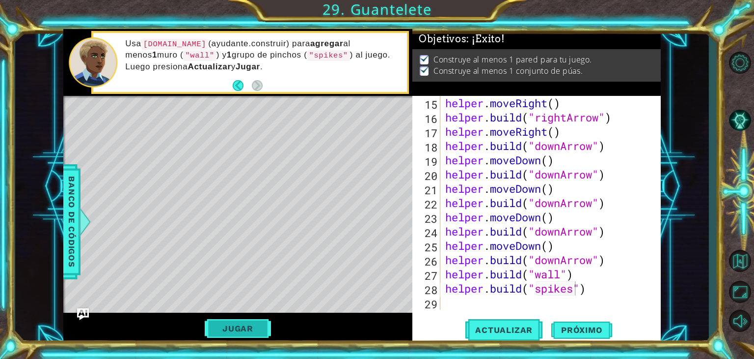
scroll to position [0, 0]
click at [589, 325] on span "Próximo" at bounding box center [582, 330] width 61 height 10
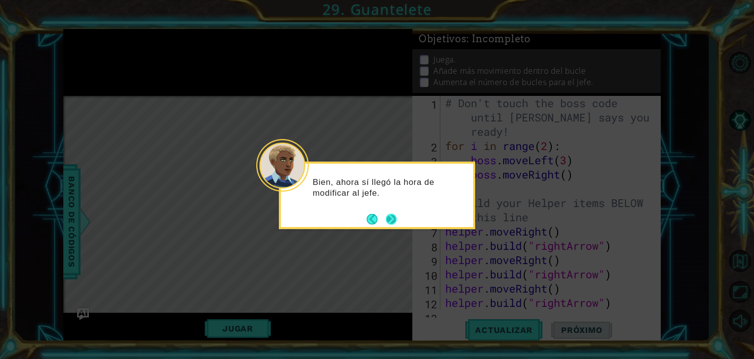
click at [393, 221] on button "Next" at bounding box center [391, 218] width 11 height 11
click at [393, 221] on icon at bounding box center [377, 179] width 754 height 359
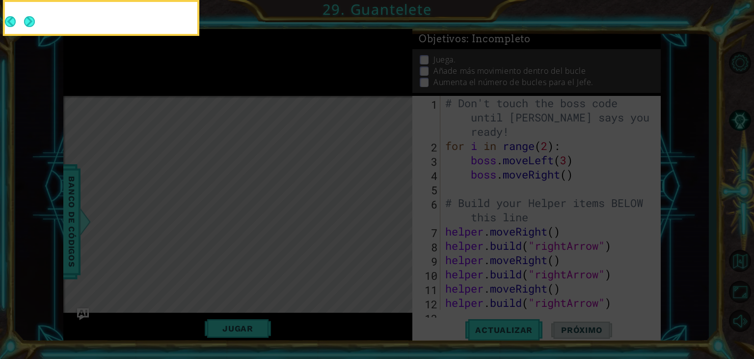
click at [393, 221] on icon at bounding box center [377, 54] width 754 height 610
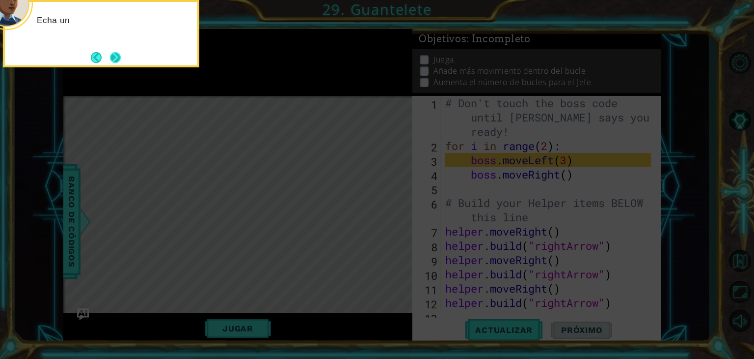
click at [114, 61] on button "Next" at bounding box center [115, 57] width 11 height 11
click at [114, 61] on icon at bounding box center [377, 54] width 754 height 610
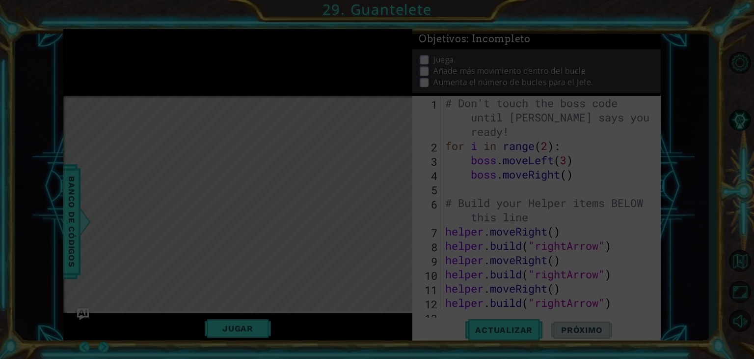
click at [114, 61] on icon at bounding box center [377, 179] width 754 height 359
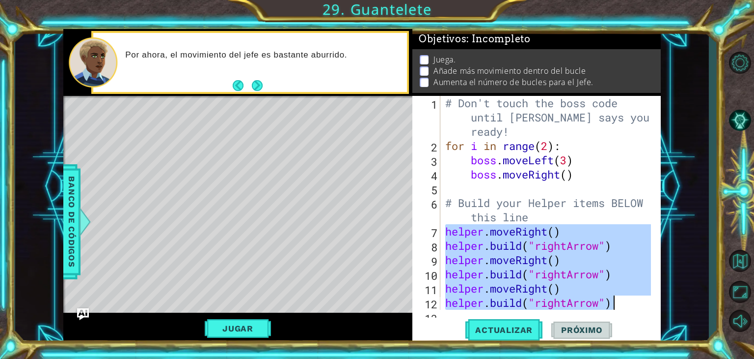
drag, startPoint x: 443, startPoint y: 229, endPoint x: 637, endPoint y: 307, distance: 208.5
click at [637, 307] on div "# Don't touch the boss code until [PERSON_NAME] says you're ready! for i in ran…" at bounding box center [548, 203] width 208 height 214
type textarea "helper.moveRight() [DOMAIN_NAME]("rightArrow")"
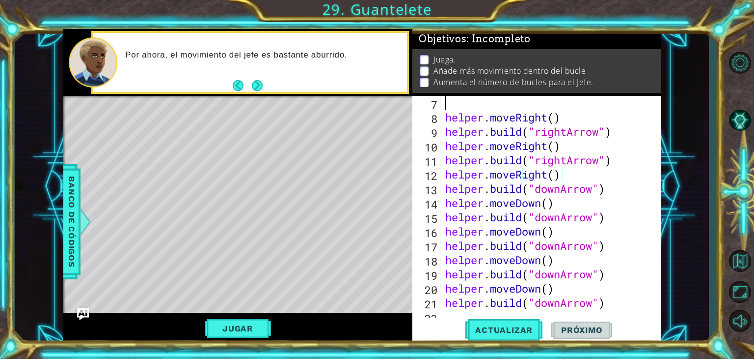
scroll to position [128, 0]
drag, startPoint x: 442, startPoint y: 113, endPoint x: 531, endPoint y: 233, distance: 148.5
click at [558, 270] on div "7 8 9 10 11 12 13 14 15 16 17 18 19 20 21 22 helper . moveRight ( ) helper . bu…" at bounding box center [536, 203] width 246 height 214
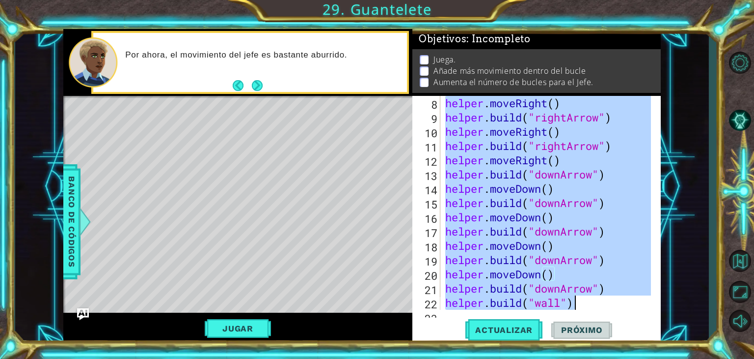
drag, startPoint x: 444, startPoint y: 118, endPoint x: 607, endPoint y: 311, distance: 252.4
click at [607, 311] on div "8 9 10 11 12 13 14 15 16 17 18 19 20 21 22 23 helper . moveRight ( ) helper . b…" at bounding box center [537, 220] width 249 height 248
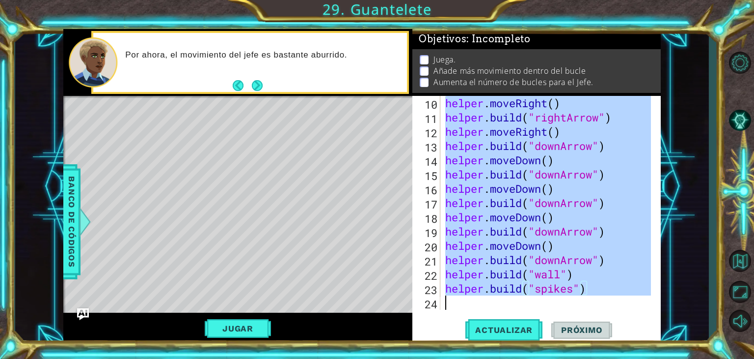
scroll to position [171, 0]
click at [447, 250] on div "helper . moveRight ( ) helper . build ( "rightArrow" ) helper . moveRight ( ) h…" at bounding box center [548, 203] width 208 height 214
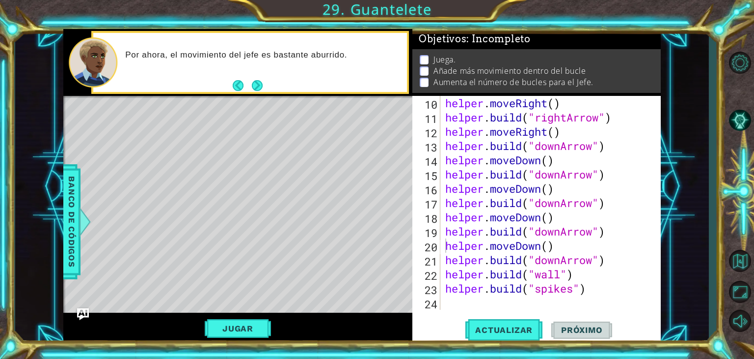
drag, startPoint x: 441, startPoint y: 102, endPoint x: 560, endPoint y: 248, distance: 188.2
click at [560, 248] on div "helper.moveDown() 10 11 12 13 14 15 16 17 18 19 20 21 22 23 24 helper . moveRig…" at bounding box center [536, 203] width 246 height 214
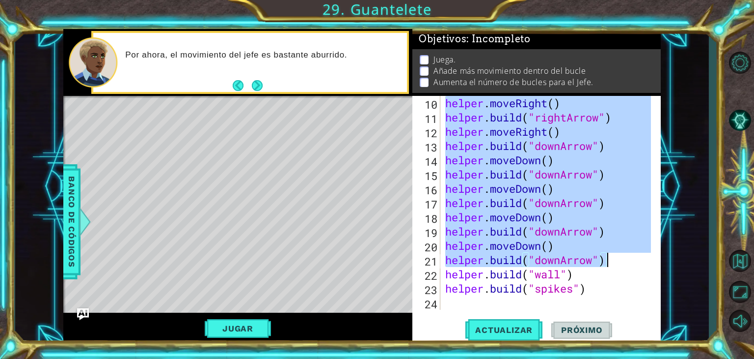
drag, startPoint x: 447, startPoint y: 103, endPoint x: 608, endPoint y: 264, distance: 227.9
click at [608, 264] on div "helper . moveRight ( ) helper . build ( "rightArrow" ) helper . moveRight ( ) h…" at bounding box center [550, 217] width 213 height 242
type textarea "helper.moveDown() [DOMAIN_NAME]("downArrow")"
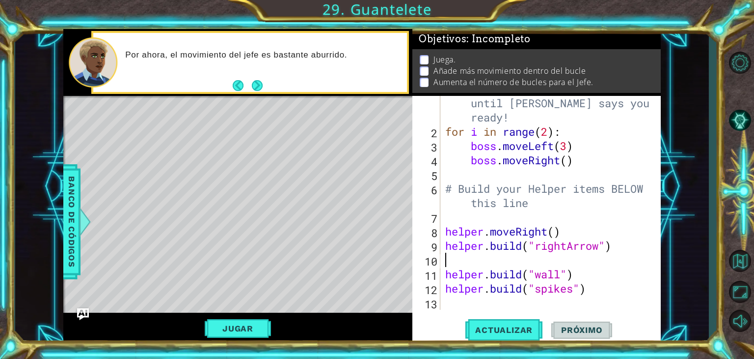
scroll to position [14, 0]
click at [255, 80] on button "Next" at bounding box center [257, 85] width 11 height 11
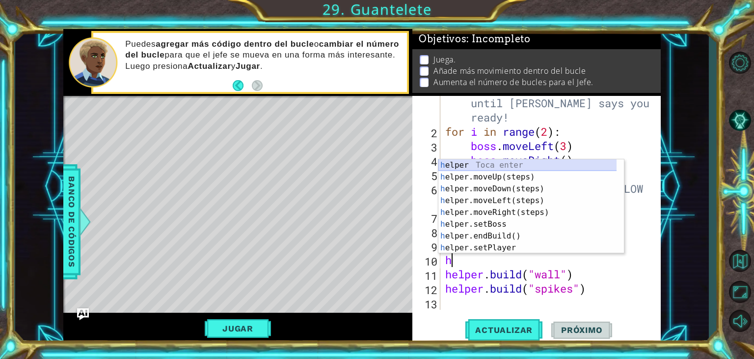
click at [579, 164] on div "h elper Toca enter h elper.moveUp(steps) Toca enter h elper.moveDown(steps) Toc…" at bounding box center [532, 218] width 186 height 118
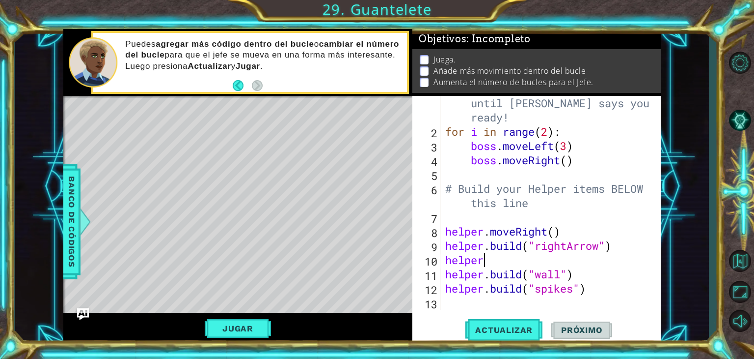
type textarea "helper."
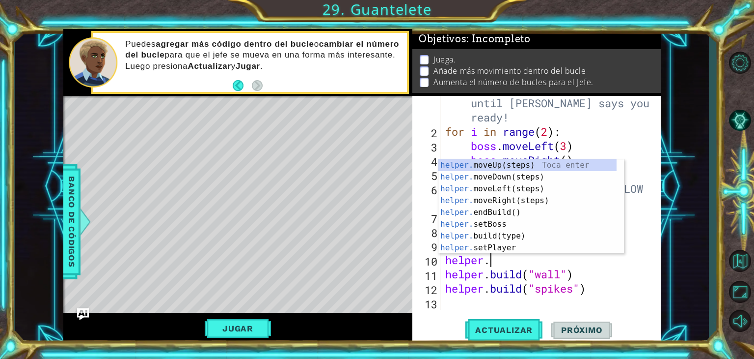
scroll to position [0, 1]
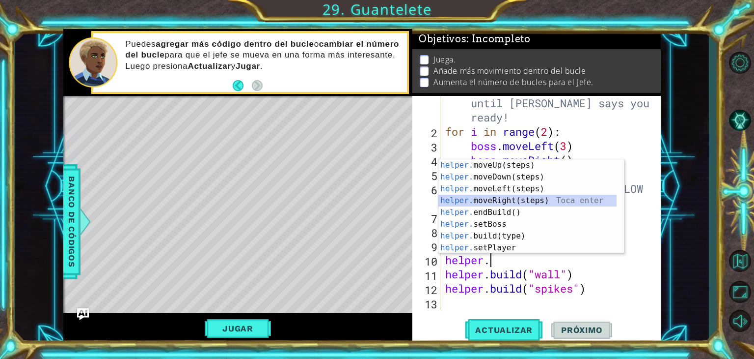
click at [507, 203] on div "helper. moveUp(steps) Toca enter helper. moveDown(steps) Toca enter helper. mov…" at bounding box center [528, 218] width 178 height 118
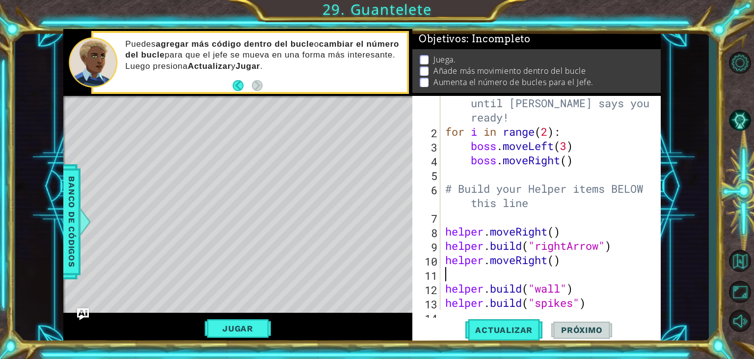
scroll to position [0, 0]
click at [498, 332] on span "Actualizar" at bounding box center [504, 330] width 77 height 10
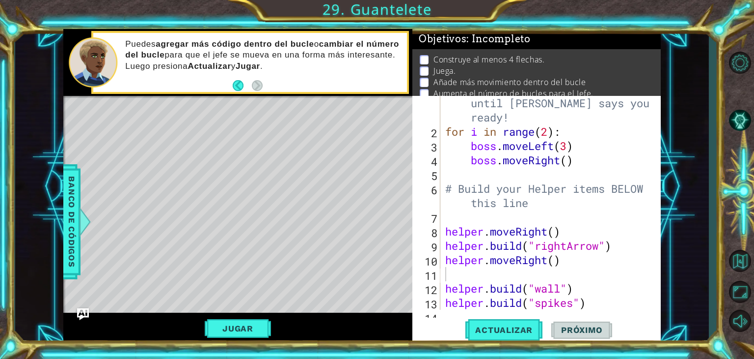
drag, startPoint x: 498, startPoint y: 332, endPoint x: 415, endPoint y: 338, distance: 83.8
click at [415, 338] on div "1 2 3 4 5 6 7 8 9 10 11 12 13 14 # Don't touch the boss code until [PERSON_NAME…" at bounding box center [537, 220] width 249 height 248
click at [261, 328] on button "Jugar" at bounding box center [238, 328] width 66 height 19
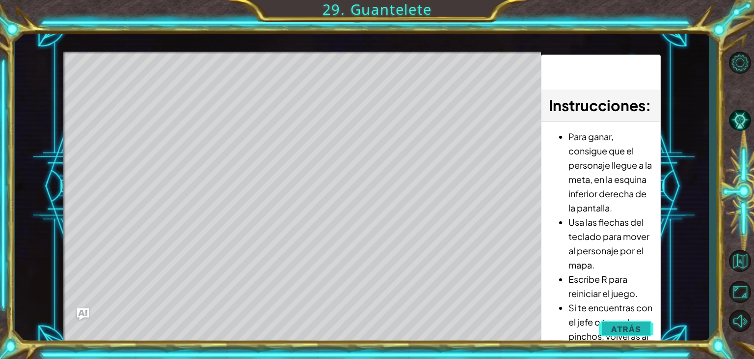
click at [645, 323] on button "Atrás" at bounding box center [626, 329] width 55 height 20
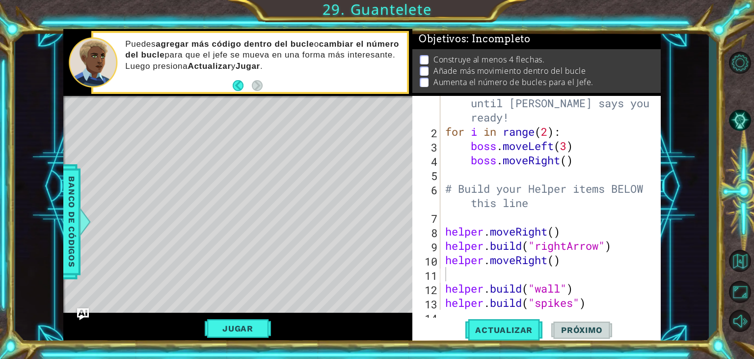
type textarea "[DOMAIN_NAME]("spikes")"
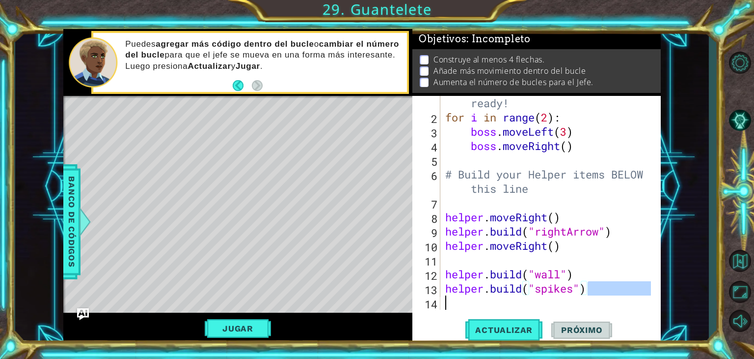
scroll to position [28, 0]
drag, startPoint x: 589, startPoint y: 305, endPoint x: 443, endPoint y: 290, distance: 147.1
click at [444, 290] on div "# Don't touch the boss code until [PERSON_NAME] says you're ready! for i in ran…" at bounding box center [548, 203] width 208 height 214
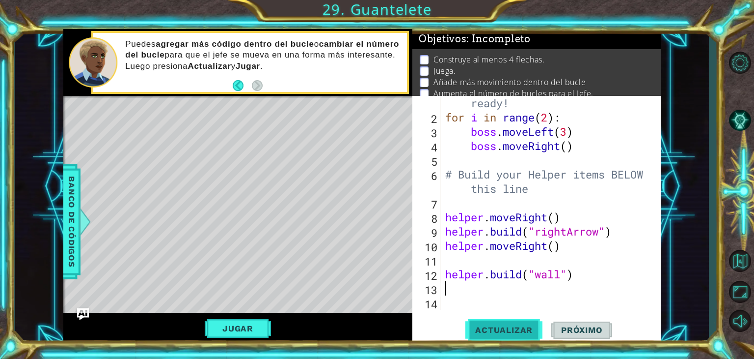
click at [495, 335] on button "Actualizar" at bounding box center [504, 329] width 77 height 25
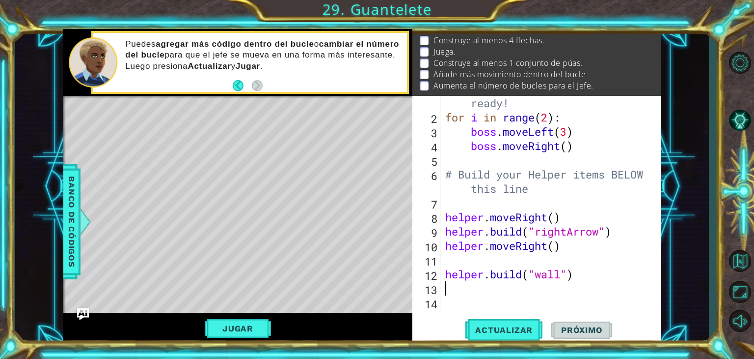
scroll to position [9, 0]
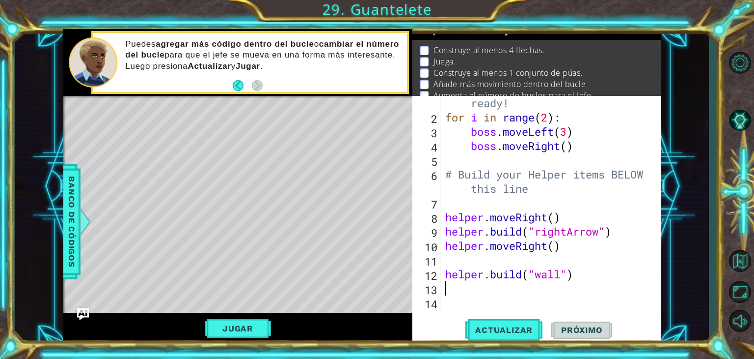
type textarea "h"
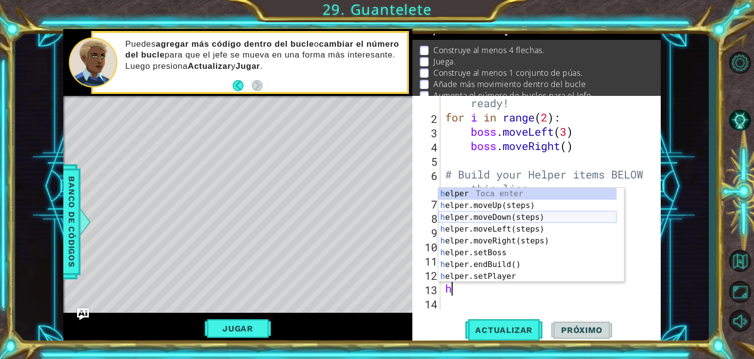
click at [469, 216] on div "h elper Toca enter h elper.moveUp(steps) Toca enter h elper.moveDown(steps) Toc…" at bounding box center [528, 247] width 178 height 118
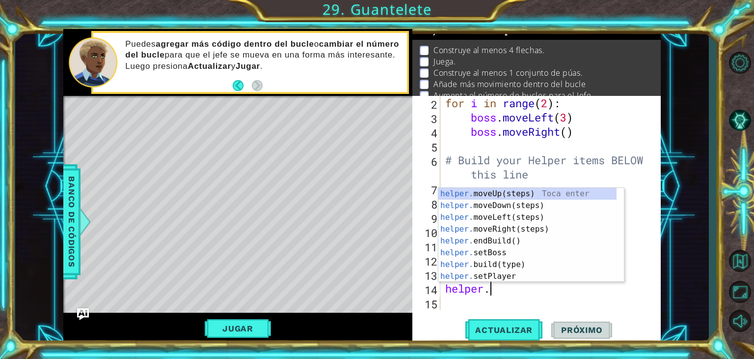
scroll to position [0, 1]
type textarea "helper.b"
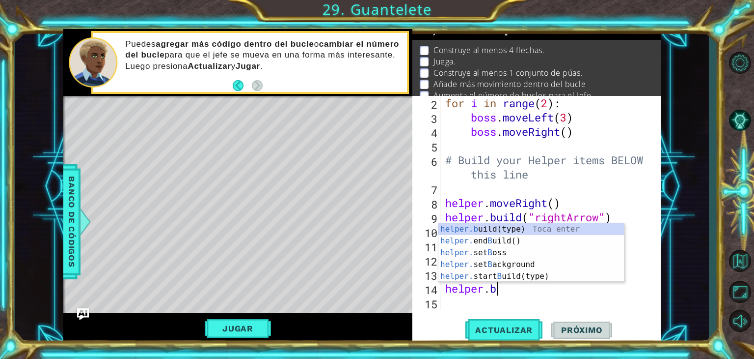
click at [518, 227] on div "helper.b uild(type) Toca enter helper. end B uild() Toca enter helper. set B os…" at bounding box center [532, 264] width 186 height 83
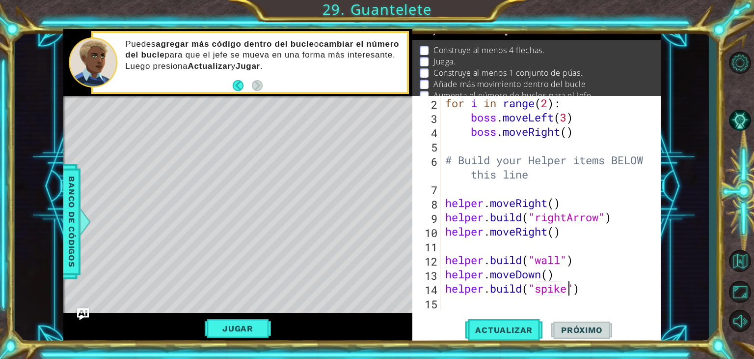
scroll to position [0, 6]
type textarea "[DOMAIN_NAME]("spikes")"
click at [508, 335] on button "Actualizar" at bounding box center [504, 329] width 77 height 25
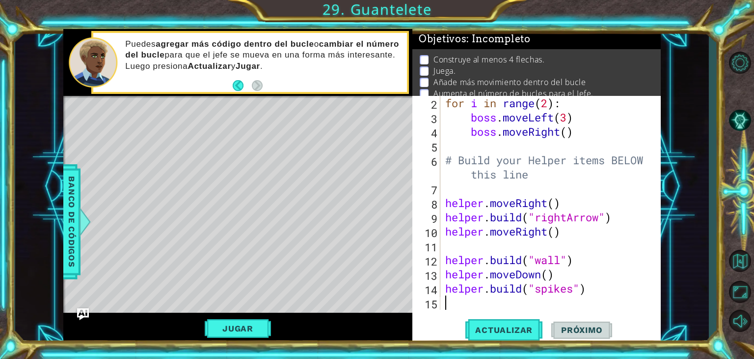
click at [450, 298] on div "for i in range ( 2 ) : boss . moveLeft ( 3 ) boss . moveRight ( ) # Build your …" at bounding box center [550, 217] width 213 height 242
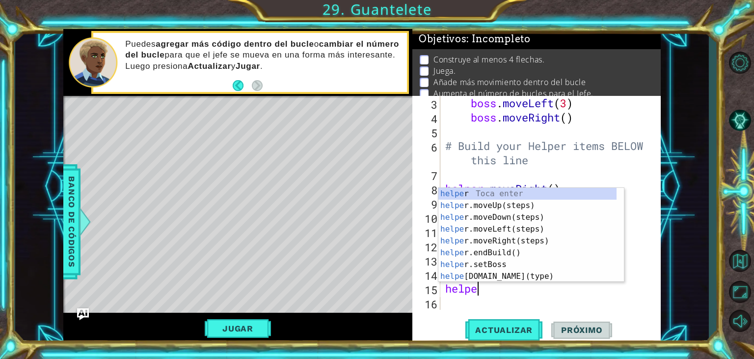
type textarea "helper"
click at [479, 221] on div "helper Toca enter helper .moveUp(steps) Toca enter helper .moveDown(steps) Toca…" at bounding box center [528, 247] width 178 height 118
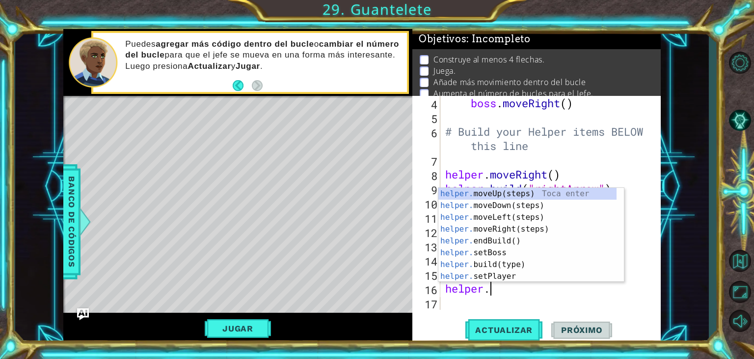
scroll to position [0, 1]
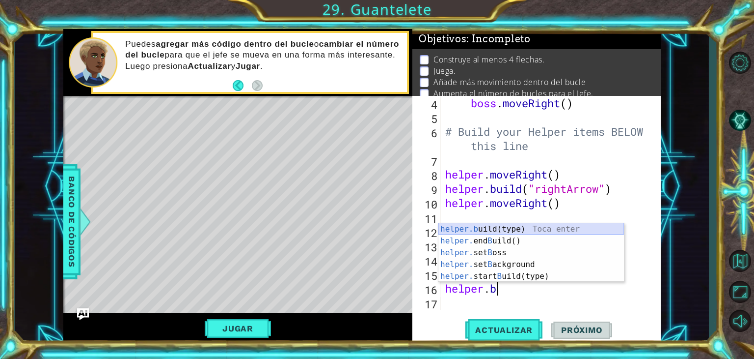
click at [508, 224] on div "helper.b uild(type) Toca enter helper. end B uild() Toca enter helper. set B os…" at bounding box center [532, 264] width 186 height 83
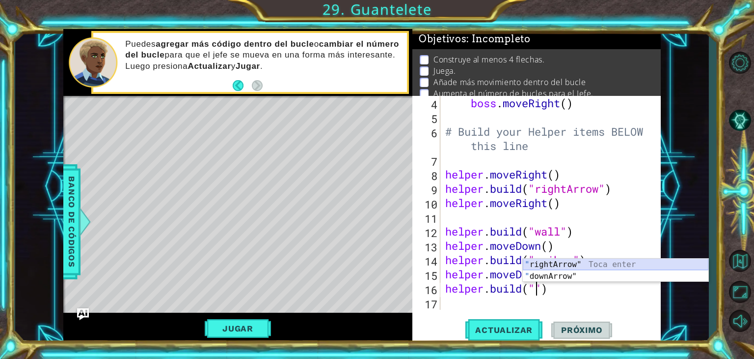
click at [607, 272] on div "" rightArrow" Toca enter " downArrow" Toca enter" at bounding box center [616, 281] width 186 height 47
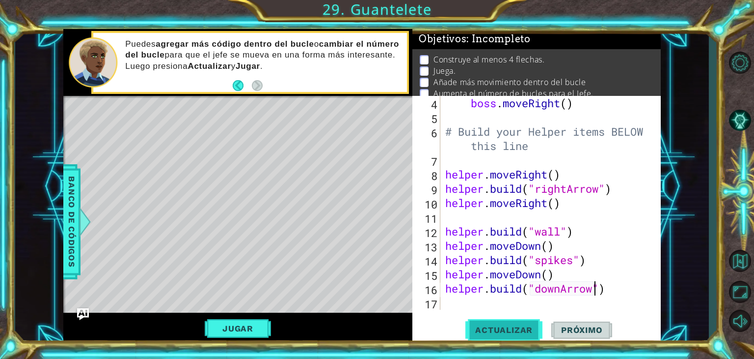
type textarea "[DOMAIN_NAME]("downArrow")"
click at [521, 338] on button "Actualizar" at bounding box center [504, 329] width 77 height 25
click at [464, 308] on div "boss . moveRight ( ) # Build your Helper items BELOW this line helper . moveRig…" at bounding box center [550, 217] width 213 height 242
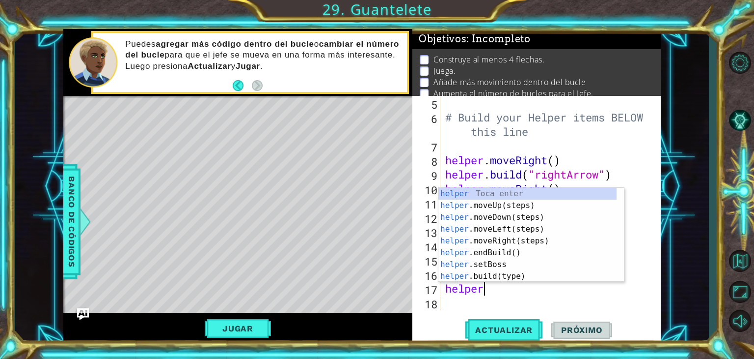
scroll to position [0, 1]
type textarea "helper."
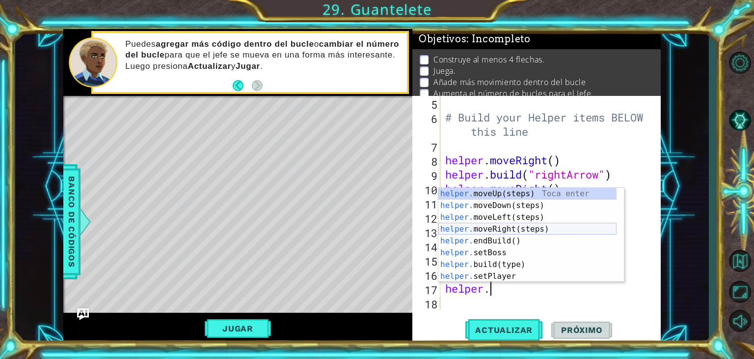
click at [515, 226] on div "helper. moveUp(steps) Toca enter helper. moveDown(steps) Toca enter helper. mov…" at bounding box center [528, 247] width 178 height 118
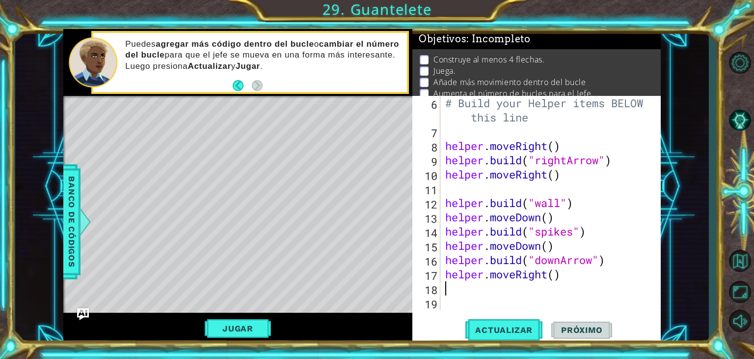
scroll to position [100, 0]
click at [558, 274] on div "# Build your Helper items BELOW this line helper . moveRight ( ) helper . build…" at bounding box center [550, 224] width 213 height 256
type textarea "helper.moveRight()"
click at [445, 284] on div "# Build your Helper items BELOW this line helper . moveRight ( ) helper . build…" at bounding box center [550, 224] width 213 height 256
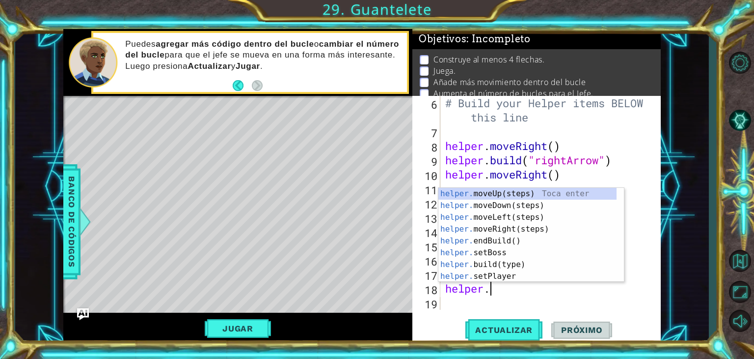
scroll to position [0, 1]
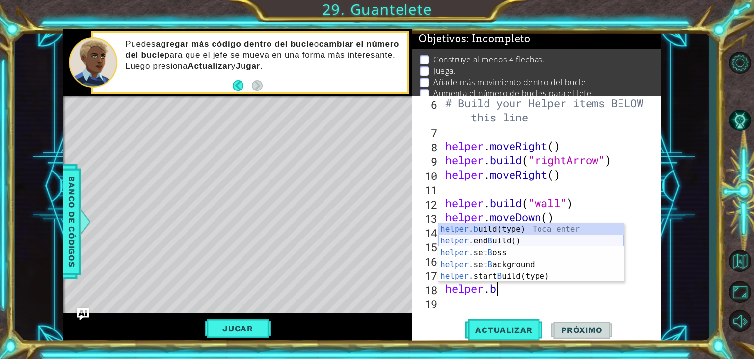
click at [553, 224] on div "helper.b uild(type) Toca enter helper. end B uild() Toca enter helper. set B os…" at bounding box center [532, 264] width 186 height 83
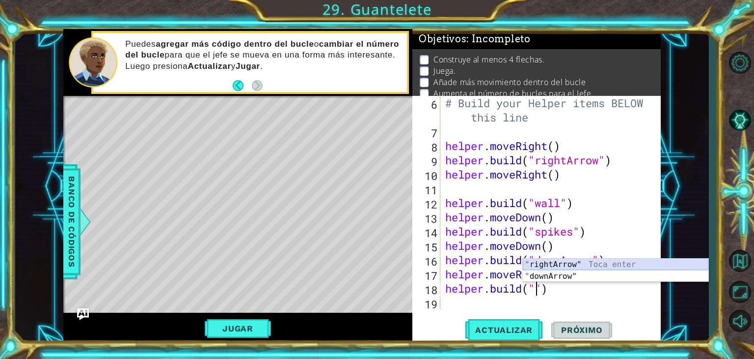
click at [601, 261] on div "" rightArrow" Toca enter " downArrow" Toca enter" at bounding box center [616, 281] width 186 height 47
type textarea "[DOMAIN_NAME]("rightArrow")"
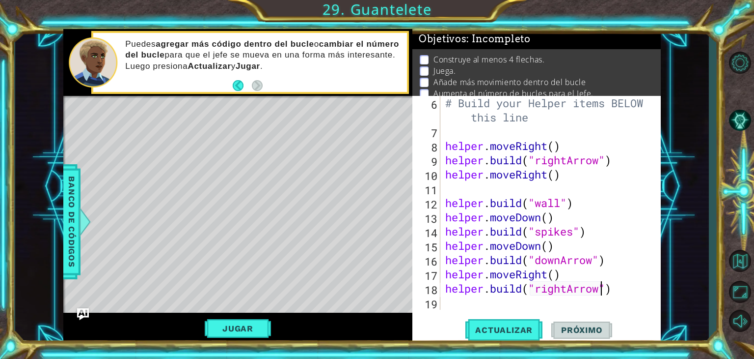
click at [446, 301] on div "# Build your Helper items BELOW this line helper . moveRight ( ) helper . build…" at bounding box center [550, 224] width 213 height 256
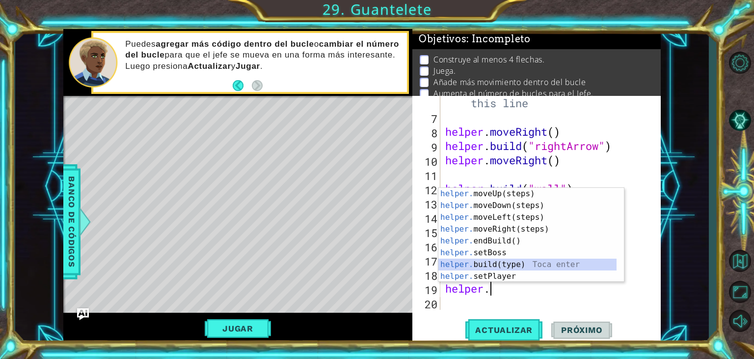
click at [485, 263] on div "helper. moveUp(steps) Toca enter helper. moveDown(steps) Toca enter helper. mov…" at bounding box center [528, 247] width 178 height 118
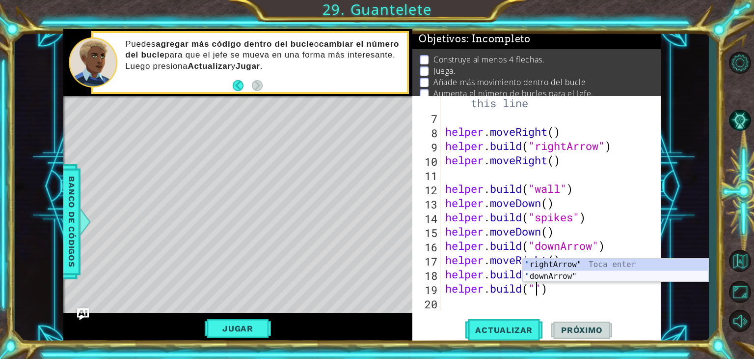
click at [572, 276] on div "" rightArrow" Toca enter " downArrow" Toca enter" at bounding box center [616, 281] width 186 height 47
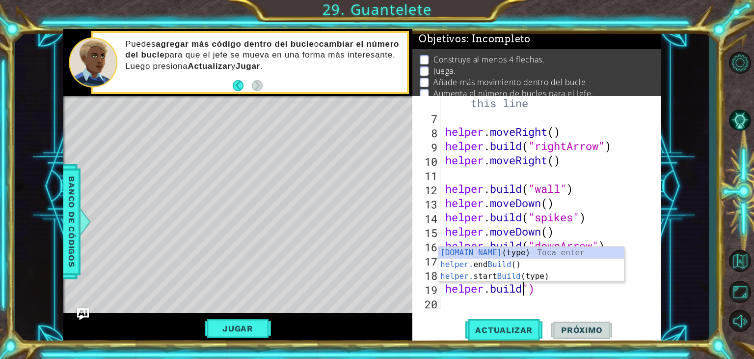
scroll to position [0, 0]
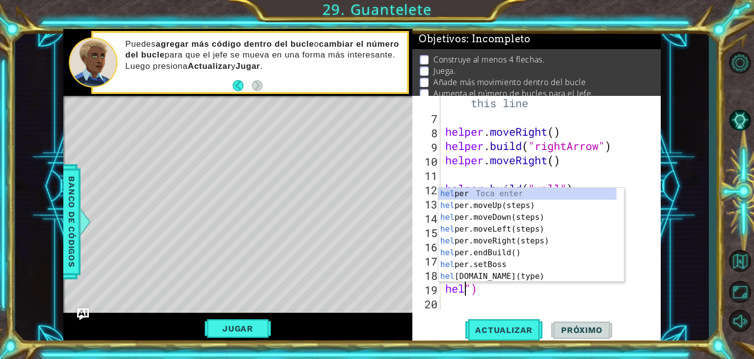
click at [518, 294] on div "# Build your Helper items BELOW this line helper . moveRight ( ) helper . build…" at bounding box center [550, 210] width 213 height 256
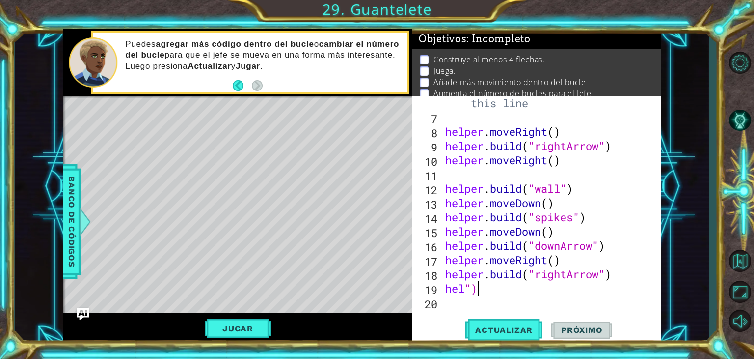
type textarea "h"
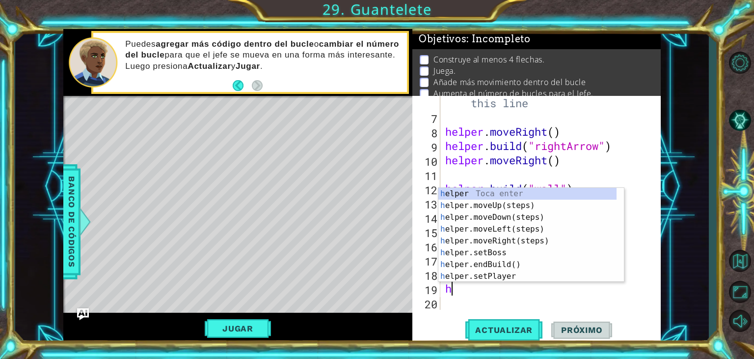
scroll to position [0, 0]
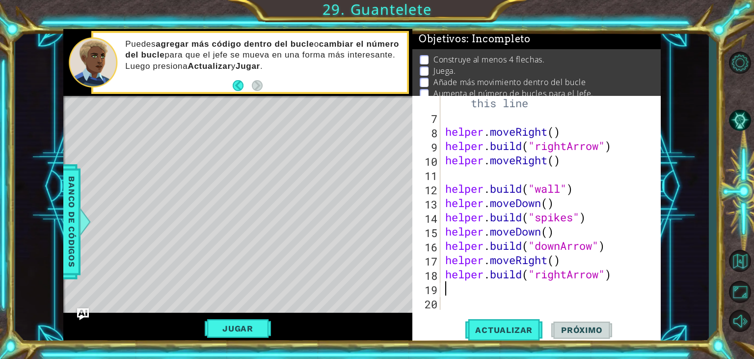
type textarea "[DOMAIN_NAME]("rightArrow")"
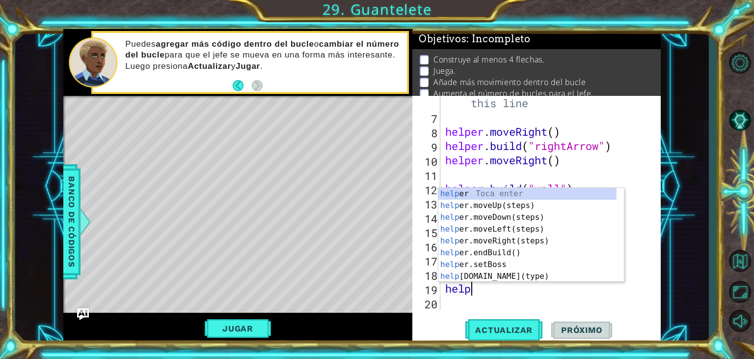
type textarea "helper"
click at [532, 223] on div "helper Toca enter helper .moveUp(steps) Toca enter helper .moveDown(steps) Toca…" at bounding box center [528, 247] width 178 height 118
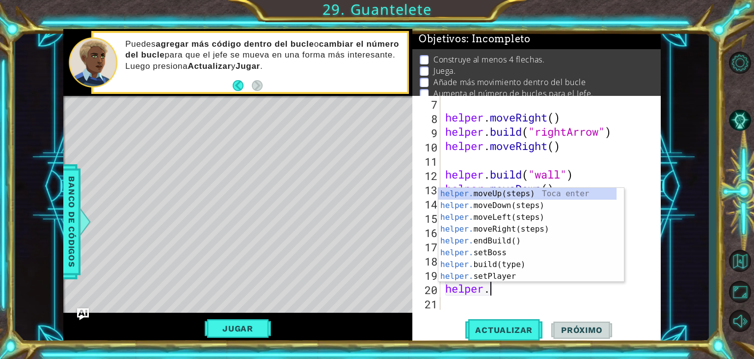
scroll to position [0, 1]
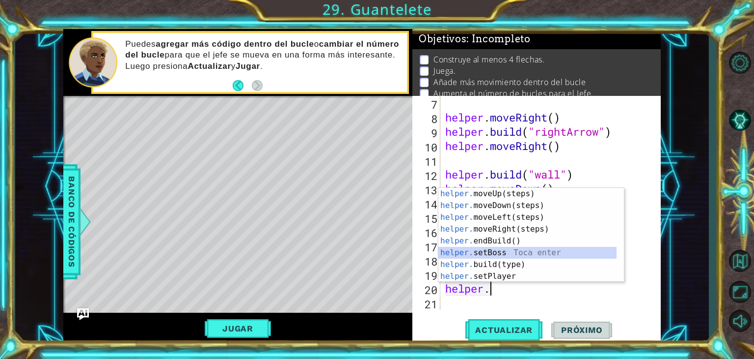
click at [522, 258] on div "helper. moveUp(steps) Toca enter helper. moveDown(steps) Toca enter helper. mov…" at bounding box center [532, 247] width 186 height 118
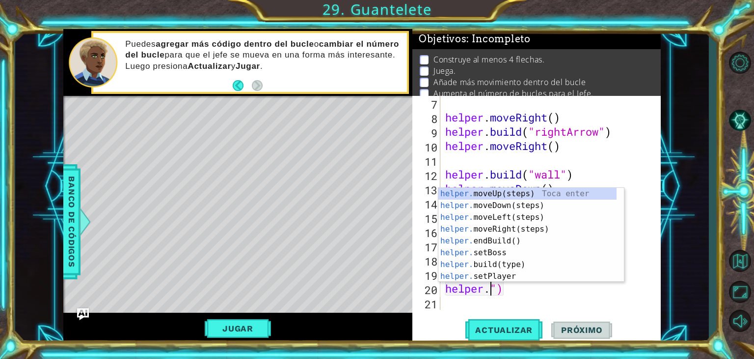
click at [503, 292] on div "helper . moveRight ( ) helper . build ( "rightArrow" ) helper . moveRight ( ) h…" at bounding box center [550, 217] width 213 height 242
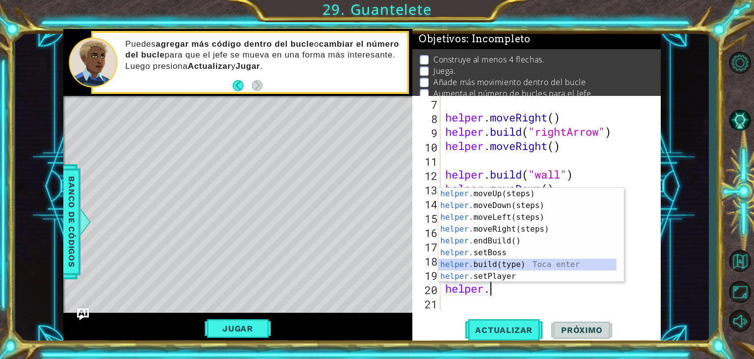
click at [509, 265] on div "helper. moveUp(steps) Toca enter helper. moveDown(steps) Toca enter helper. mov…" at bounding box center [528, 247] width 178 height 118
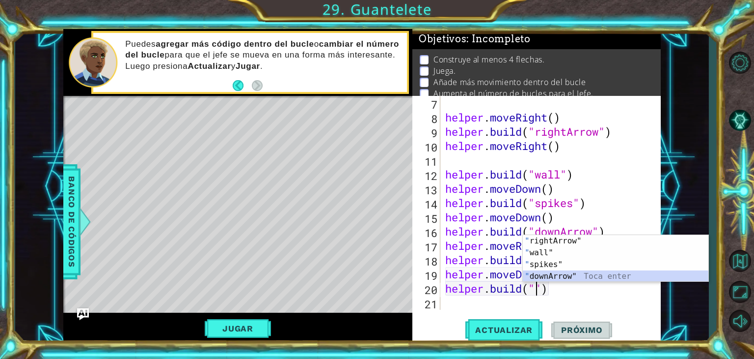
click at [555, 274] on div "" rightArrow" Toca enter " wall" Toca enter " spikes" Toca enter " downArrow" T…" at bounding box center [616, 270] width 186 height 71
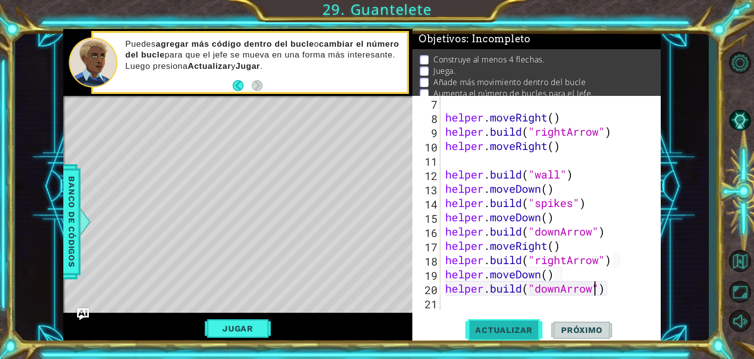
type textarea "[DOMAIN_NAME]("downArrow")"
click at [526, 329] on span "Actualizar" at bounding box center [504, 330] width 77 height 10
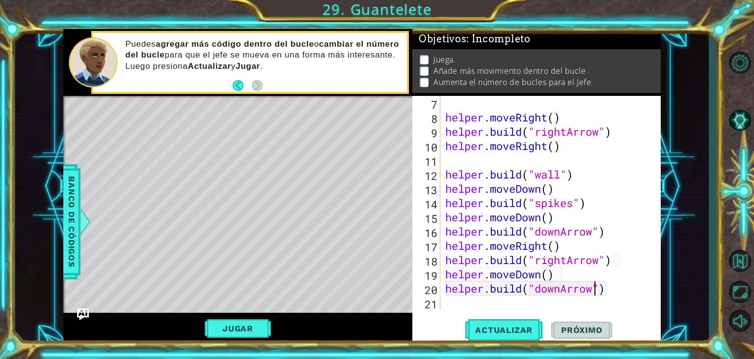
scroll to position [9, 0]
click at [424, 66] on p at bounding box center [424, 70] width 9 height 9
click at [444, 309] on div "[DOMAIN_NAME]("downArrow") 7 8 9 10 11 12 13 14 15 16 17 18 19 20 21 helper . m…" at bounding box center [537, 220] width 249 height 248
click at [448, 305] on div "helper . moveRight ( ) helper . build ( "rightArrow" ) helper . moveRight ( ) h…" at bounding box center [550, 217] width 213 height 242
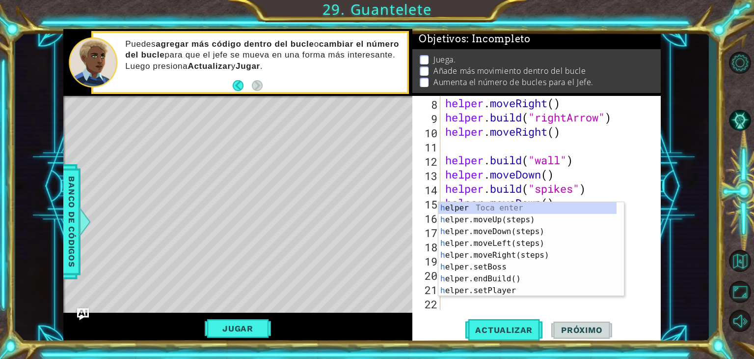
scroll to position [142, 0]
click at [503, 267] on div "h elper Toca enter h elper.moveUp(steps) Toca enter h elper.moveDown(steps) Toc…" at bounding box center [528, 261] width 178 height 118
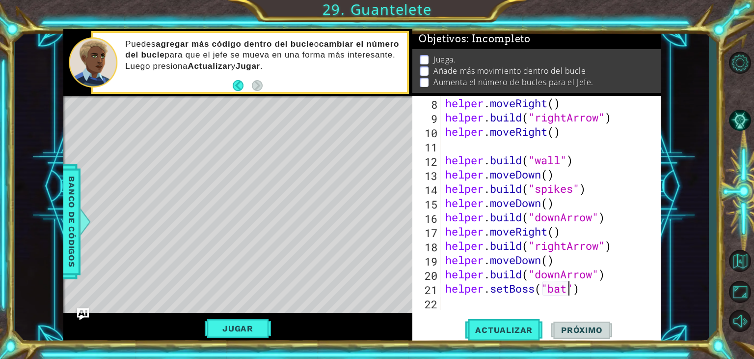
scroll to position [0, 6]
type textarea "helper.setBoss("bats")"
click at [495, 320] on button "Actualizar" at bounding box center [504, 329] width 77 height 25
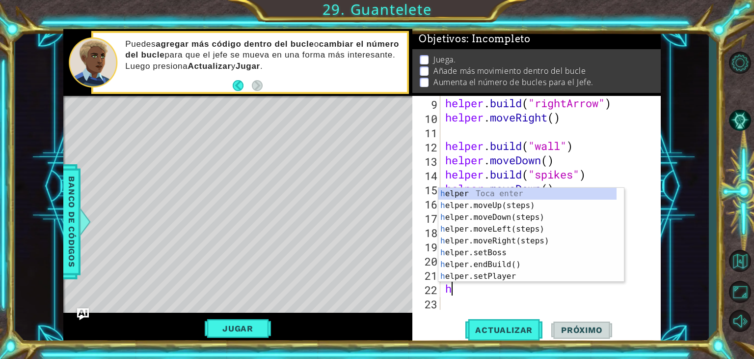
type textarea "he"
click at [483, 219] on div "he lper Toca enter he lper.moveUp(steps) Toca enter he lper.moveDown(steps) Toc…" at bounding box center [528, 247] width 178 height 118
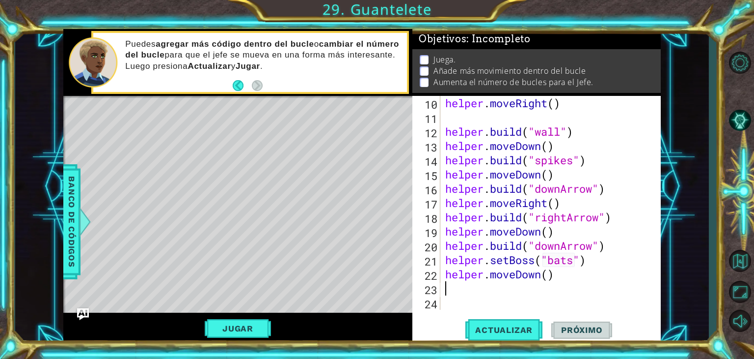
scroll to position [171, 0]
click at [242, 85] on button "Back" at bounding box center [242, 85] width 19 height 11
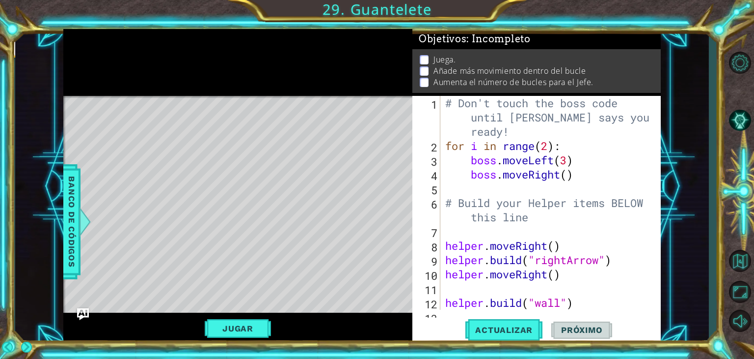
scroll to position [0, 0]
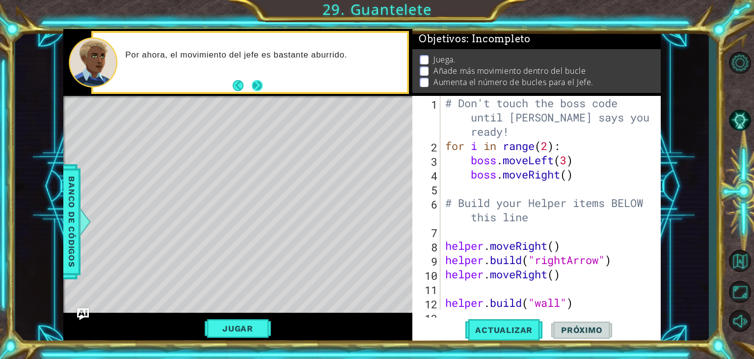
click at [255, 84] on button "Next" at bounding box center [257, 85] width 11 height 11
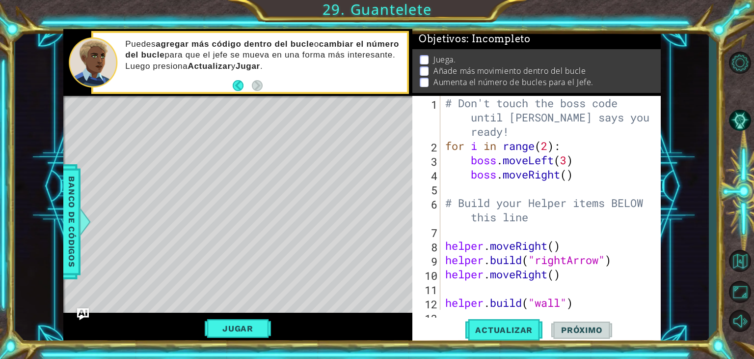
click at [553, 245] on div "# Don't touch the boss code until [PERSON_NAME] says you're ready! for i in ran…" at bounding box center [550, 231] width 213 height 271
type textarea "helper.moveRight(4)"
click at [522, 329] on span "Actualizar" at bounding box center [504, 330] width 77 height 10
click at [500, 322] on button "Actualizar" at bounding box center [504, 329] width 77 height 25
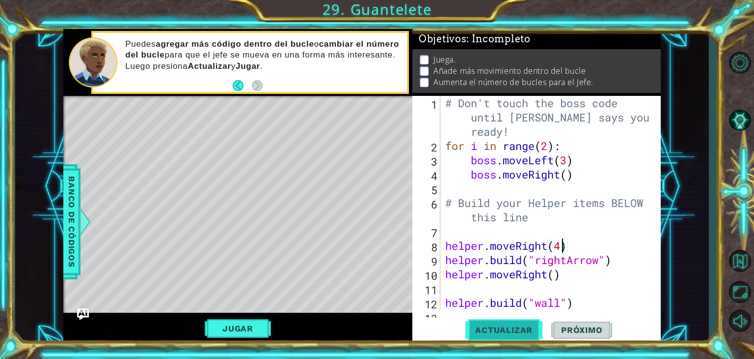
click at [498, 334] on span "Actualizar" at bounding box center [504, 330] width 77 height 10
click at [508, 344] on div "1 ההההההההההההההההההההההההההההההההההההההההההההההההההההההההההההההההההההההההההההה…" at bounding box center [377, 179] width 754 height 359
click at [513, 328] on span "Actualizar" at bounding box center [504, 330] width 77 height 10
click at [236, 82] on button "Back" at bounding box center [242, 85] width 19 height 11
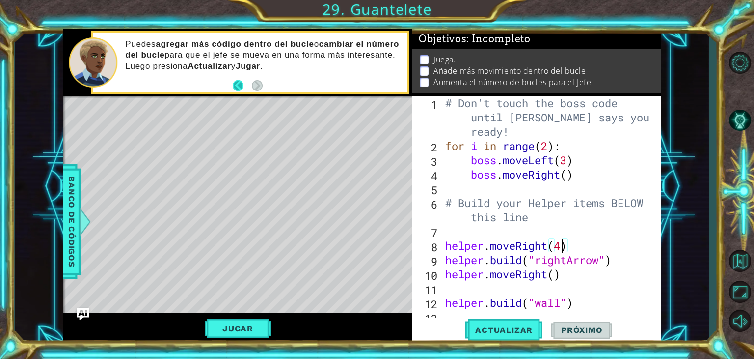
click at [236, 82] on div "Puedes agregar más código dentro del bucle o cambiar el número del bucle para q…" at bounding box center [237, 62] width 349 height 67
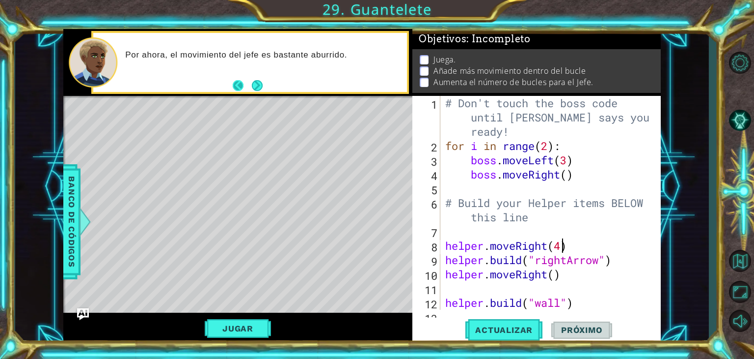
click at [236, 83] on button "Back" at bounding box center [242, 85] width 19 height 11
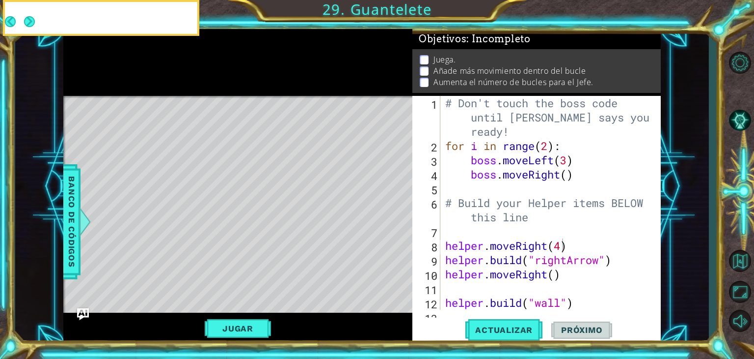
click at [236, 83] on div at bounding box center [237, 62] width 349 height 67
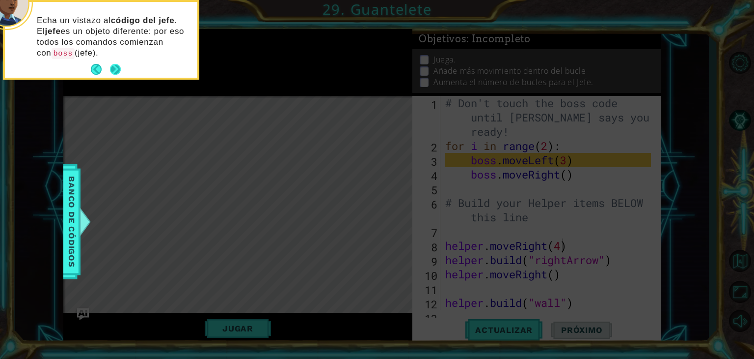
click at [113, 64] on button "Next" at bounding box center [115, 69] width 11 height 11
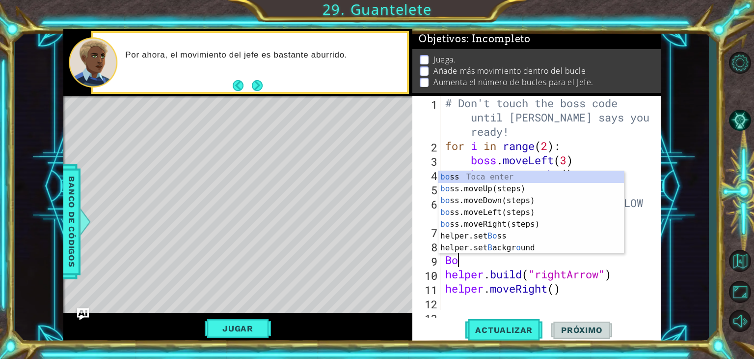
type textarea "Boss"
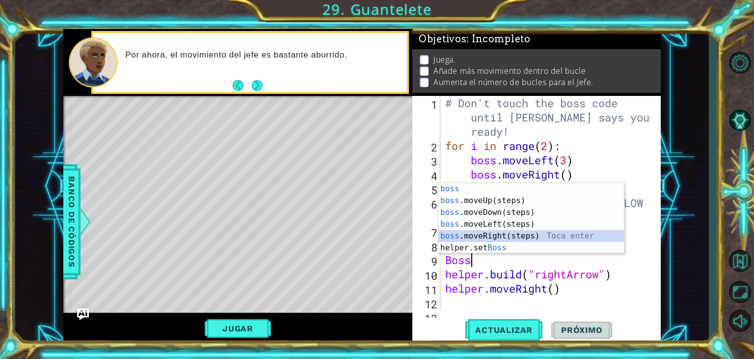
click at [541, 232] on div "boss Toca enter boss .moveUp(steps) Toca enter boss .moveDown(steps) Toca enter…" at bounding box center [532, 230] width 186 height 94
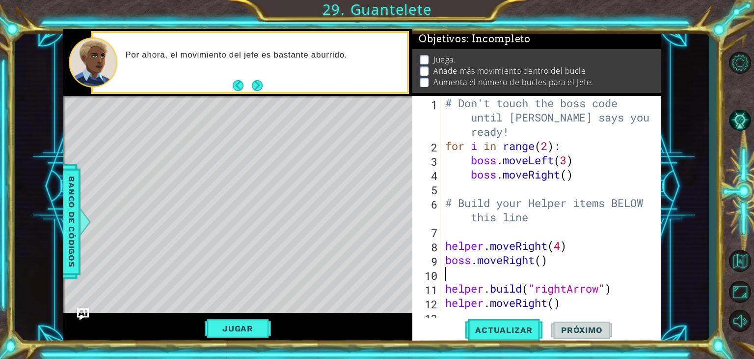
click at [542, 260] on div "# Don't touch the boss code until [PERSON_NAME] says you're ready! for i in ran…" at bounding box center [550, 231] width 213 height 271
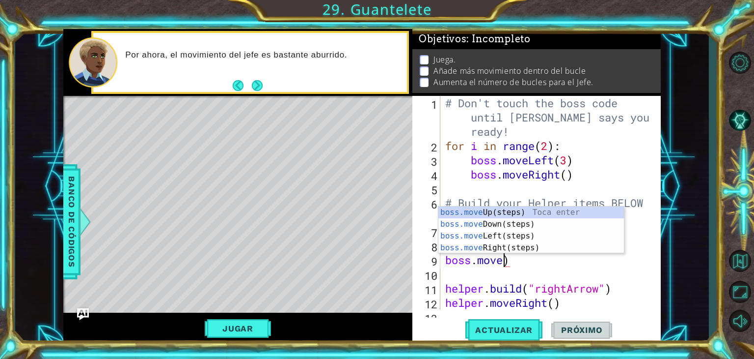
scroll to position [0, 2]
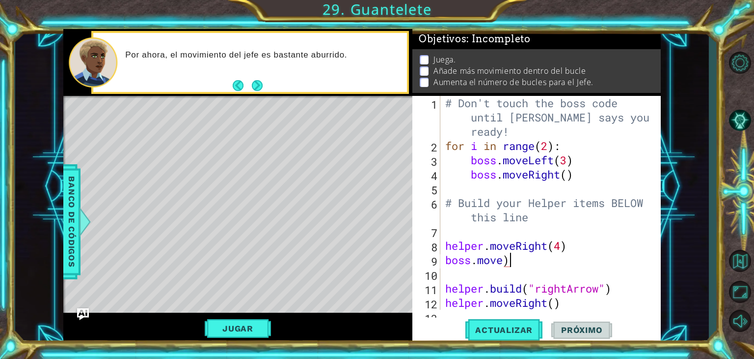
click at [542, 260] on div "# Don't touch the boss code until [PERSON_NAME] says you're ready! for i in ran…" at bounding box center [550, 231] width 213 height 271
type textarea "boss.move"
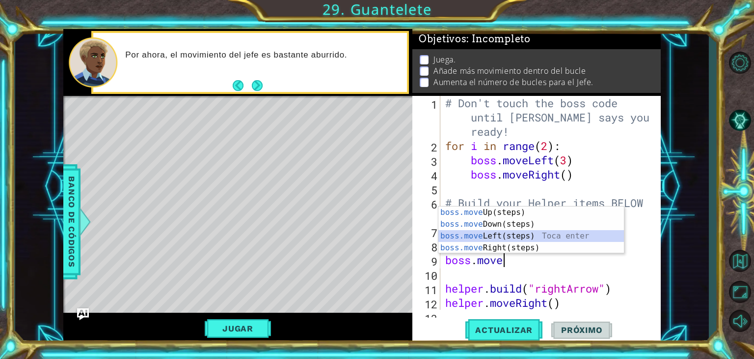
click at [542, 236] on div "boss.move Up(steps) Toca enter boss.move Down(steps) Toca enter boss.move Left(…" at bounding box center [532, 241] width 186 height 71
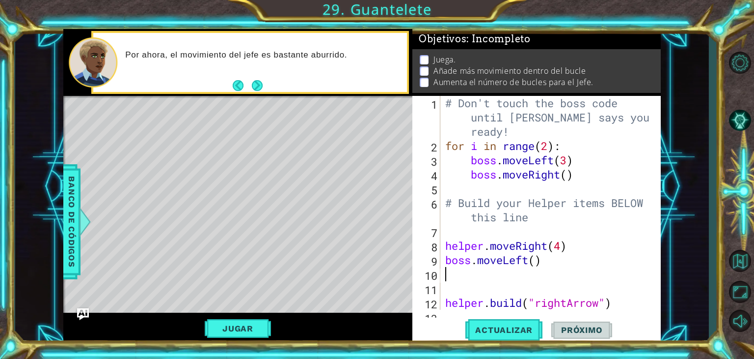
scroll to position [0, 0]
click at [540, 261] on div "# Don't touch the boss code until [PERSON_NAME] says you're ready! for i in ran…" at bounding box center [550, 231] width 213 height 271
click at [536, 260] on div "# Don't touch the boss code until [PERSON_NAME] says you're ready! for i in ran…" at bounding box center [550, 231] width 213 height 271
drag, startPoint x: 540, startPoint y: 260, endPoint x: 547, endPoint y: 259, distance: 6.9
click at [547, 259] on div "# Don't touch the boss code until [PERSON_NAME] says you're ready! for i in ran…" at bounding box center [550, 231] width 213 height 271
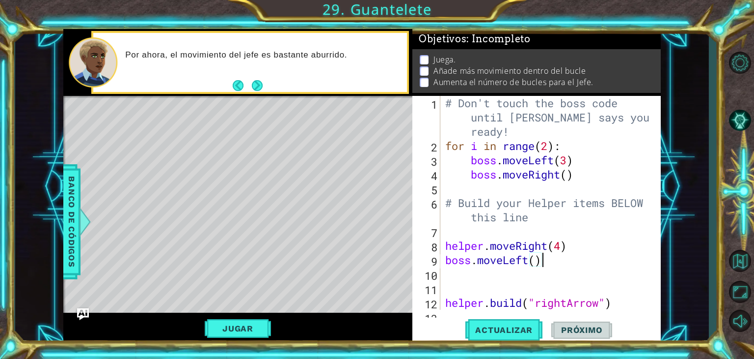
click at [534, 257] on div "# Don't touch the boss code until [PERSON_NAME] says you're ready! for i in ran…" at bounding box center [550, 231] width 213 height 271
type textarea "boss.moveLeft(3)"
click at [524, 332] on span "Actualizar" at bounding box center [504, 330] width 77 height 10
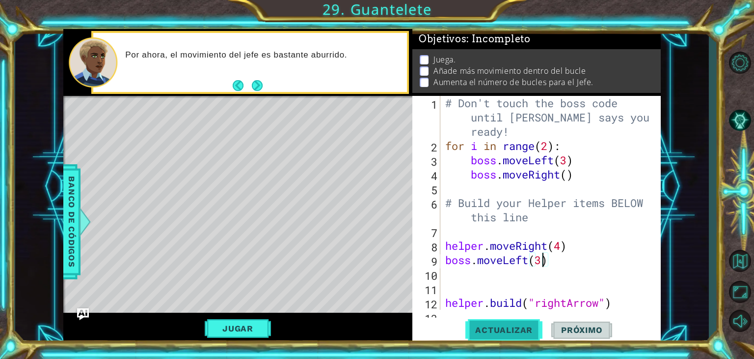
click at [524, 332] on span "Actualizar" at bounding box center [504, 330] width 77 height 10
click at [261, 85] on button "Next" at bounding box center [257, 85] width 11 height 11
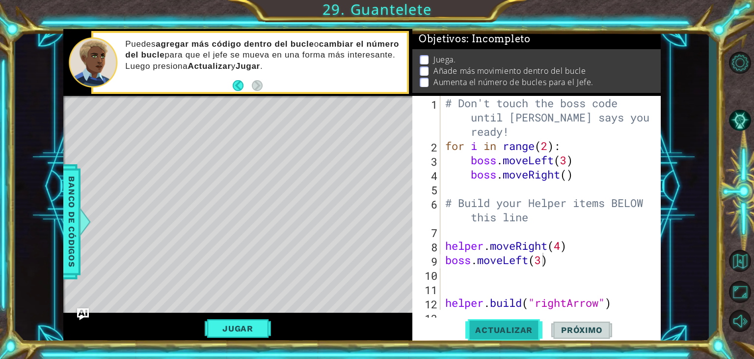
click at [509, 333] on span "Actualizar" at bounding box center [504, 330] width 77 height 10
click at [453, 285] on div "# Don't touch the boss code until [PERSON_NAME] says you're ready! for i in ran…" at bounding box center [550, 231] width 213 height 271
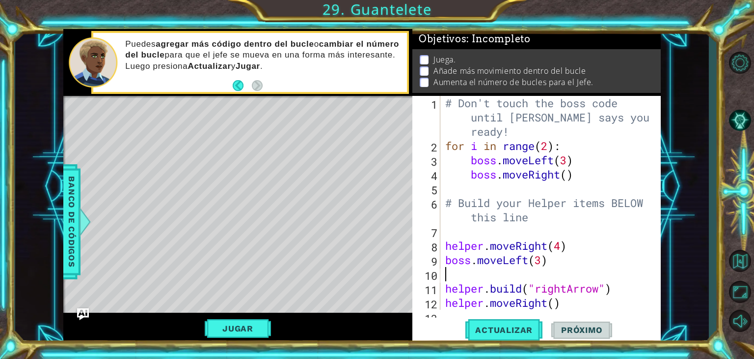
type textarea "boss.moveLeft(3)"
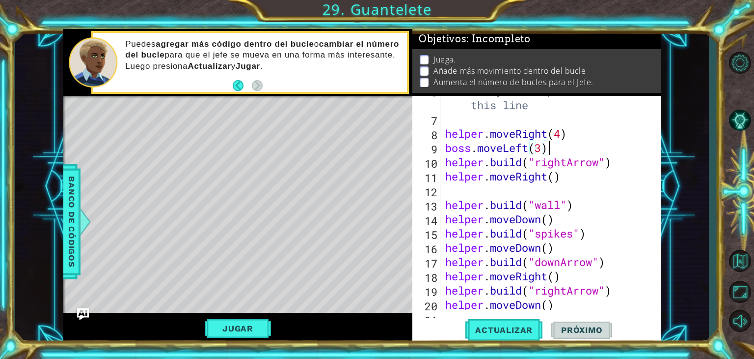
scroll to position [124, 0]
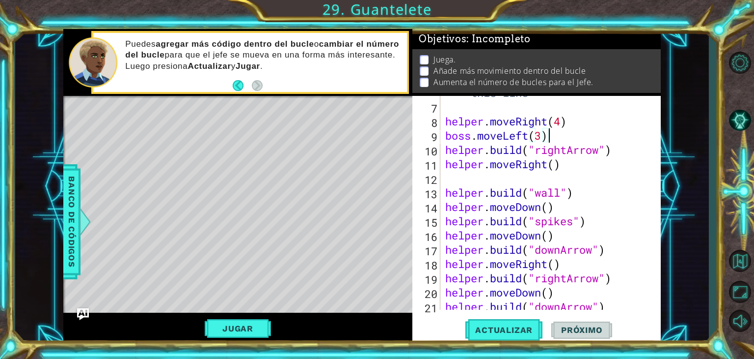
click at [445, 177] on div "# Build your Helper items BELOW this line helper . moveRight ( 4 ) boss . moveL…" at bounding box center [550, 199] width 213 height 256
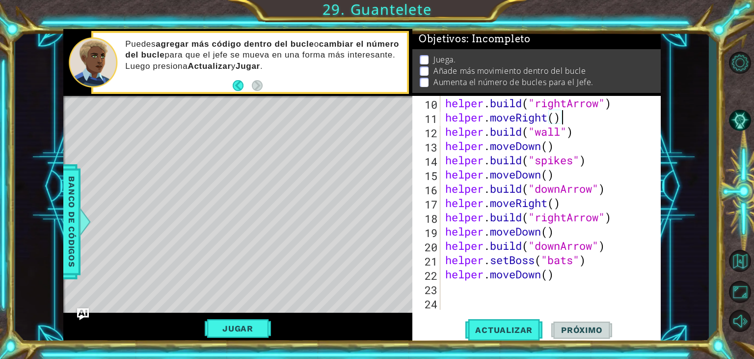
scroll to position [171, 0]
click at [573, 260] on div "helper . build ( "rightArrow" ) helper . moveRight ( ) helper . build ( "wall" …" at bounding box center [550, 217] width 213 height 242
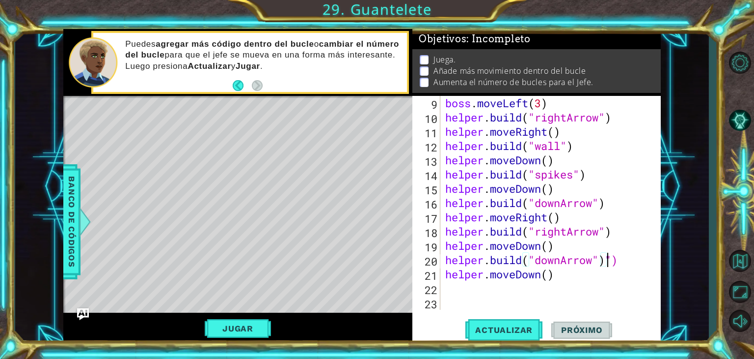
scroll to position [157, 0]
click at [627, 269] on div "boss . moveLeft ( 3 ) helper . build ( "rightArrow" ) helper . moveRight ( ) he…" at bounding box center [550, 217] width 213 height 242
click at [623, 261] on div "boss . moveLeft ( 3 ) helper . build ( "rightArrow" ) helper . moveRight ( ) he…" at bounding box center [550, 217] width 213 height 242
type textarea "[DOMAIN_NAME]("downArrow")"
click at [512, 324] on button "Actualizar" at bounding box center [504, 329] width 77 height 25
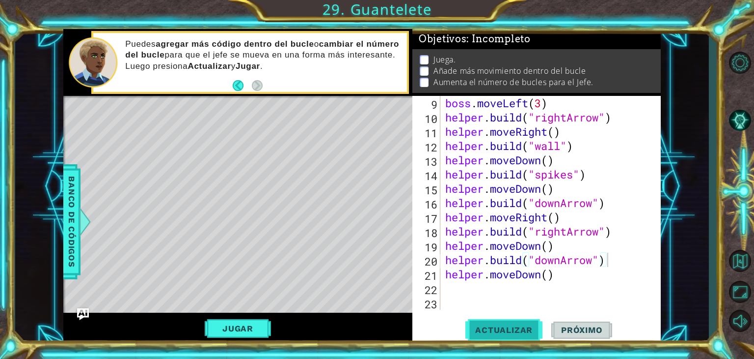
click at [512, 324] on button "Actualizar" at bounding box center [504, 329] width 77 height 25
click at [246, 324] on button "Jugar" at bounding box center [238, 328] width 66 height 19
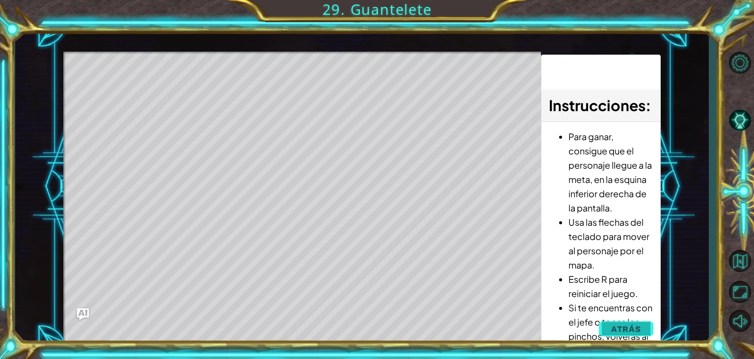
click at [603, 323] on button "Atrás" at bounding box center [626, 329] width 55 height 20
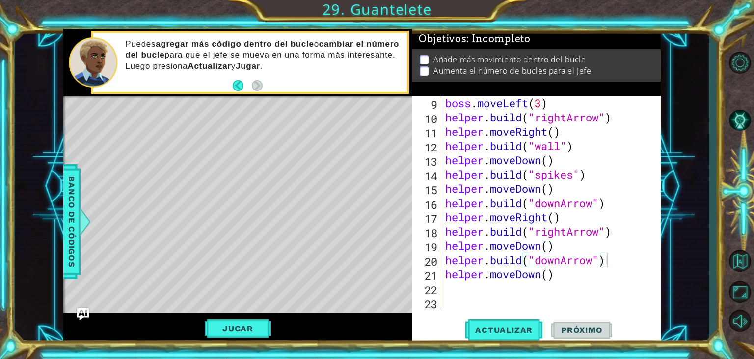
click at [441, 289] on div "[DOMAIN_NAME]("downArrow") 9 10 11 12 13 14 15 16 17 18 19 20 21 22 23 boss . m…" at bounding box center [536, 203] width 246 height 214
click at [450, 291] on div "boss . moveLeft ( 3 ) helper . build ( "rightArrow" ) helper . moveRight ( ) he…" at bounding box center [550, 217] width 213 height 242
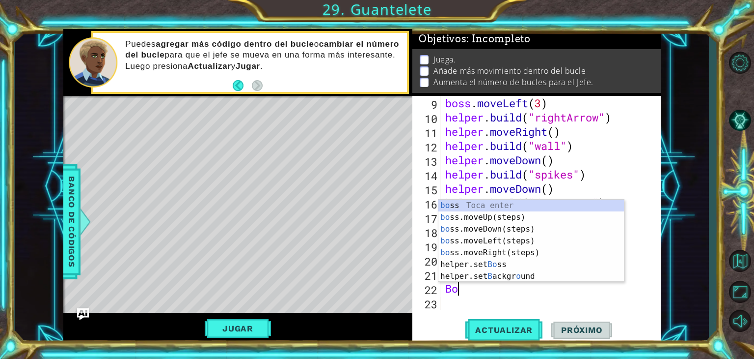
type textarea "Bos"
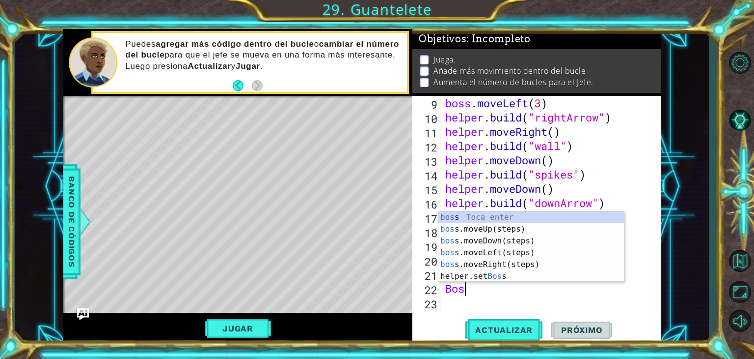
scroll to position [0, 0]
click at [485, 224] on div "bos s Toca enter bos s.moveUp(steps) Toca enter bos s.moveDown(steps) Toca ente…" at bounding box center [532, 258] width 186 height 94
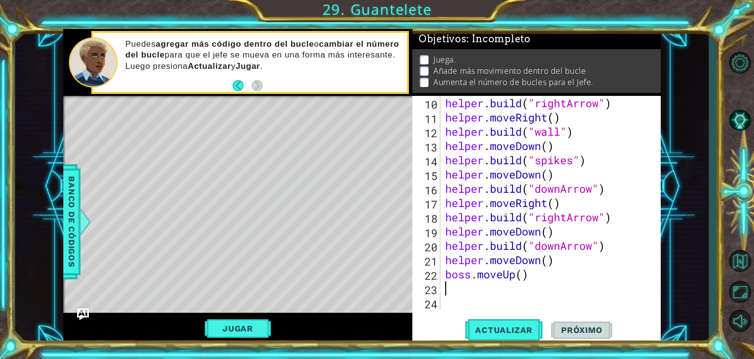
scroll to position [171, 0]
click at [523, 277] on div "helper . build ( "rightArrow" ) helper . moveRight ( ) helper . build ( "wall" …" at bounding box center [550, 217] width 213 height 242
click at [525, 325] on span "Actualizar" at bounding box center [504, 330] width 77 height 10
click at [525, 324] on button "Actualizar" at bounding box center [504, 329] width 77 height 25
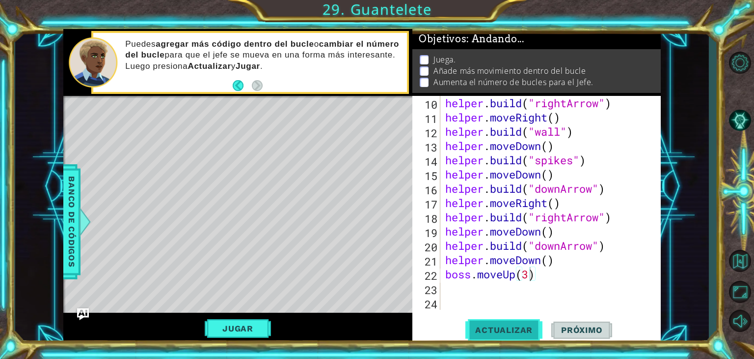
click at [525, 324] on button "Actualizar" at bounding box center [504, 329] width 77 height 25
drag, startPoint x: 525, startPoint y: 324, endPoint x: 499, endPoint y: 337, distance: 29.0
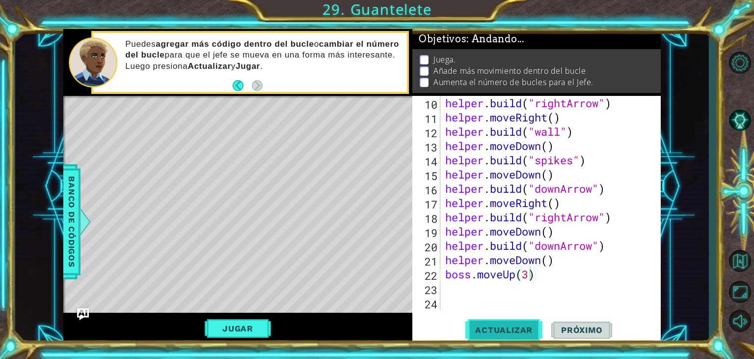
click at [499, 337] on button "Actualizar" at bounding box center [504, 329] width 77 height 25
click at [487, 319] on button "Actualizar" at bounding box center [504, 329] width 77 height 25
click at [537, 271] on div "helper . build ( "rightArrow" ) helper . moveRight ( ) helper . build ( "wall" …" at bounding box center [550, 217] width 213 height 242
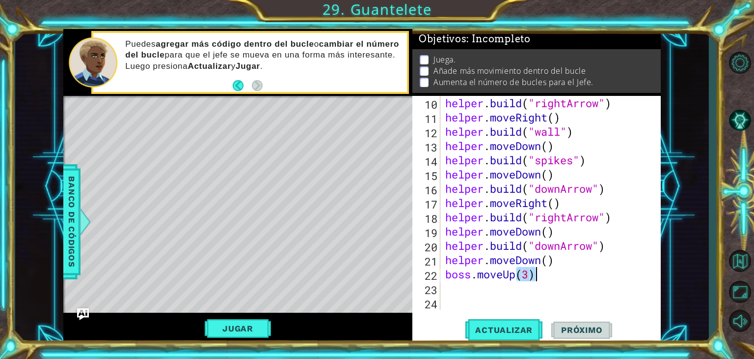
click at [537, 271] on div "helper . build ( "rightArrow" ) helper . moveRight ( ) helper . build ( "wall" …" at bounding box center [550, 217] width 213 height 242
type textarea "boss.moveUp(3)"
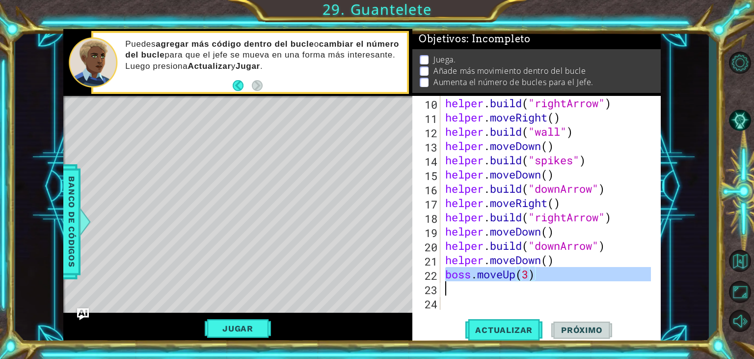
click at [537, 271] on div "helper . build ( "rightArrow" ) helper . moveRight ( ) helper . build ( "wall" …" at bounding box center [550, 217] width 213 height 242
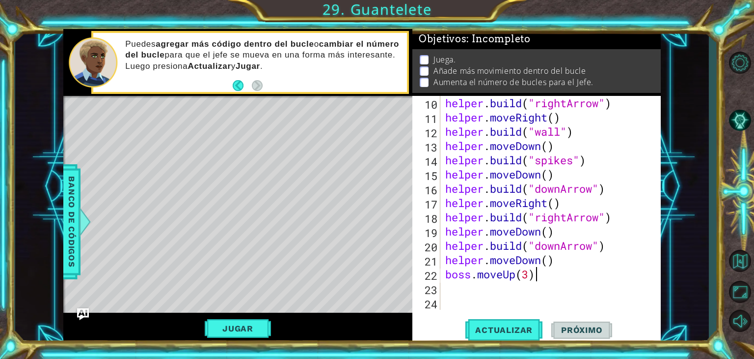
click at [537, 271] on div "helper . build ( "rightArrow" ) helper . moveRight ( ) helper . build ( "wall" …" at bounding box center [550, 217] width 213 height 242
type textarea "boss.moveUp(3)"
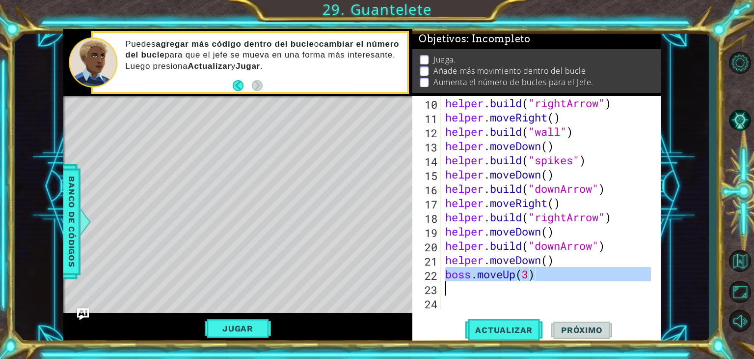
click at [537, 271] on div "helper . build ( "rightArrow" ) helper . moveRight ( ) helper . build ( "wall" …" at bounding box center [550, 217] width 213 height 242
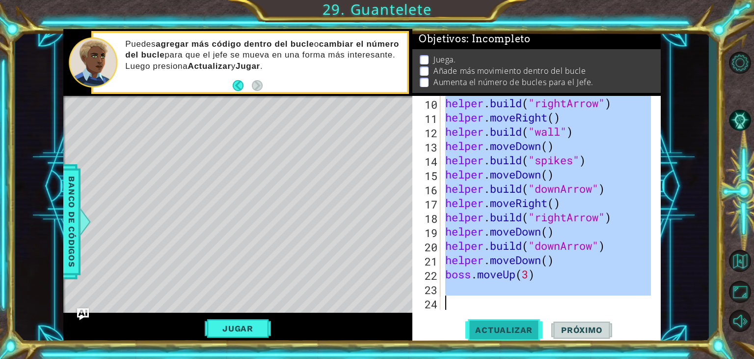
click at [499, 322] on button "Actualizar" at bounding box center [504, 329] width 77 height 25
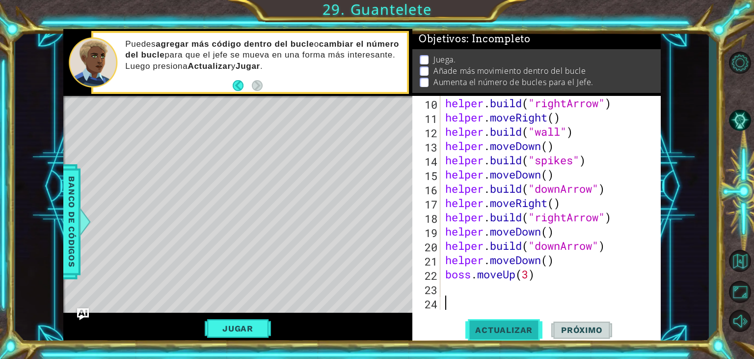
click at [499, 322] on button "Actualizar" at bounding box center [504, 329] width 77 height 25
drag, startPoint x: 499, startPoint y: 322, endPoint x: 497, endPoint y: 312, distance: 10.0
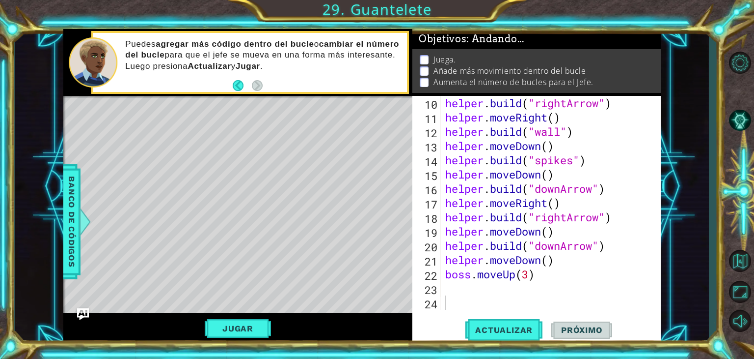
click at [497, 312] on div "10 11 12 13 14 15 16 17 18 19 20 21 22 23 24 helper . build ( "rightArrow" ) he…" at bounding box center [537, 220] width 249 height 248
drag, startPoint x: 497, startPoint y: 312, endPoint x: 484, endPoint y: 311, distance: 13.3
click at [484, 311] on div "10 11 12 13 14 15 16 17 18 19 20 21 22 23 24 helper . build ( "rightArrow" ) he…" at bounding box center [537, 220] width 249 height 248
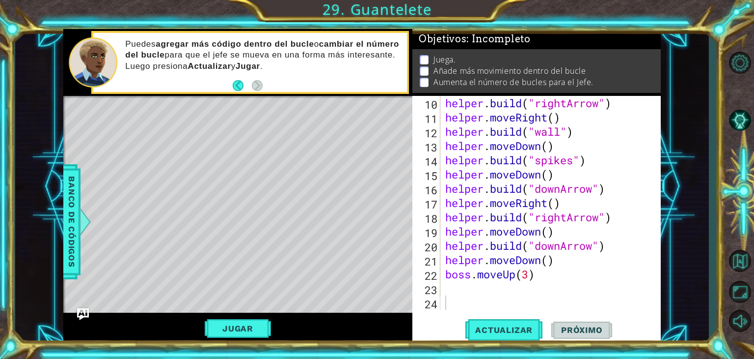
click at [484, 311] on div "10 11 12 13 14 15 16 17 18 19 20 21 22 23 24 helper . build ( "rightArrow" ) he…" at bounding box center [537, 220] width 249 height 248
click at [557, 120] on div "helper . build ( "rightArrow" ) helper . moveRight ( ) helper . build ( "wall" …" at bounding box center [550, 217] width 213 height 242
click at [551, 177] on div "helper . build ( "rightArrow" ) helper . moveRight ( 2 ) helper . build ( "wall…" at bounding box center [550, 217] width 213 height 242
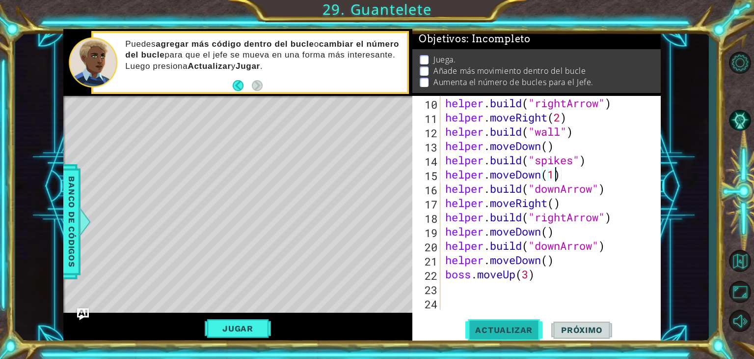
click at [526, 336] on button "Actualizar" at bounding box center [504, 329] width 77 height 25
click at [549, 148] on div "helper . build ( "rightArrow" ) helper . moveRight ( 2 ) helper . build ( "wall…" at bounding box center [550, 217] width 213 height 242
drag, startPoint x: 540, startPoint y: 144, endPoint x: 516, endPoint y: 146, distance: 24.1
click at [516, 146] on div "helper . build ( "rightArrow" ) helper . moveRight ( 2 ) helper . build ( "wall…" at bounding box center [550, 217] width 213 height 242
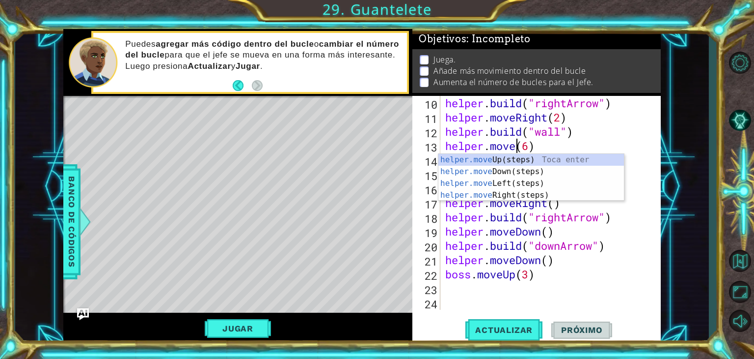
scroll to position [0, 3]
click at [514, 183] on div "helper.move Up(steps) Toca enter helper.move Down(steps) Toca enter helper.move…" at bounding box center [532, 189] width 186 height 71
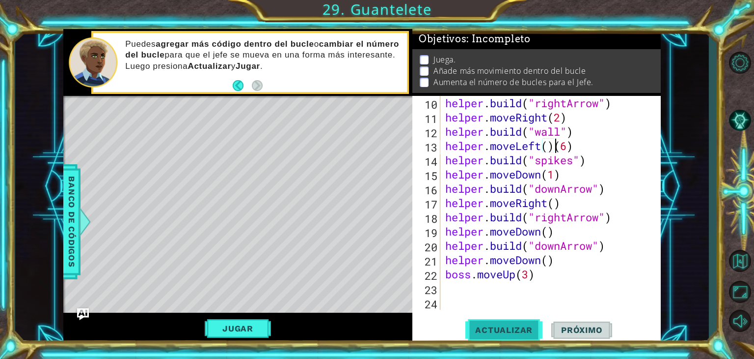
click at [515, 323] on button "Actualizar" at bounding box center [504, 329] width 77 height 25
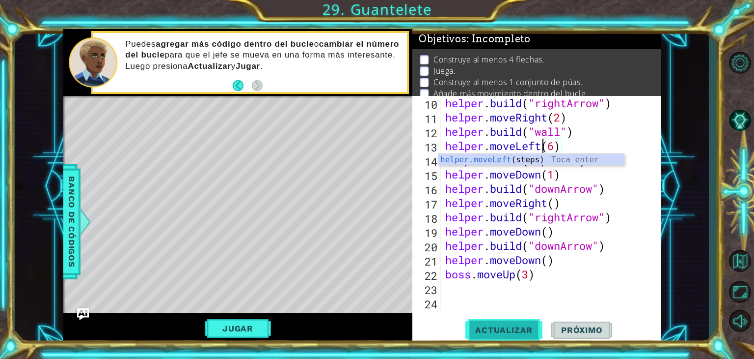
click at [508, 328] on span "Actualizar" at bounding box center [504, 330] width 77 height 10
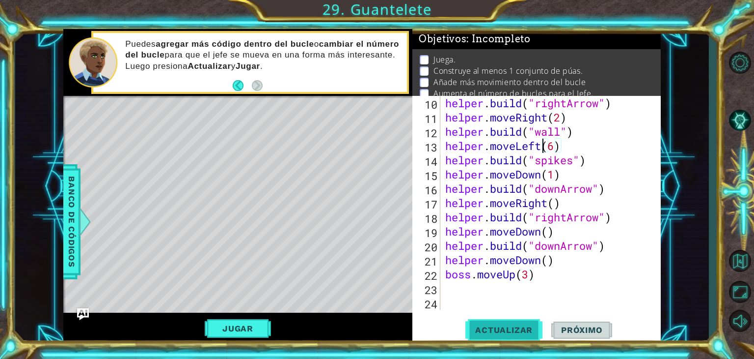
click at [505, 330] on span "Actualizar" at bounding box center [504, 330] width 77 height 10
click at [588, 162] on div "helper . build ( "rightArrow" ) helper . moveRight ( 2 ) helper . build ( "wall…" at bounding box center [550, 217] width 213 height 242
click at [523, 159] on div "helper . build ( "rightArrow" ) helper . moveRight ( 2 ) helper . build ( "wall…" at bounding box center [550, 217] width 213 height 242
type textarea "[DOMAIN_NAME]("spikes")"
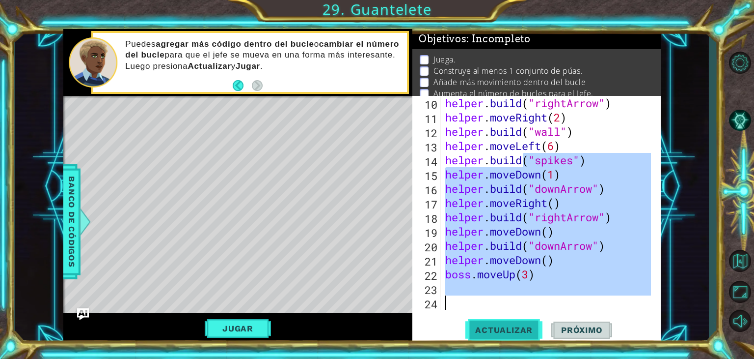
drag, startPoint x: 523, startPoint y: 160, endPoint x: 527, endPoint y: 322, distance: 162.6
click at [527, 322] on div "[DOMAIN_NAME]("spikes") 10 11 12 13 14 15 16 17 18 19 20 21 22 23 24 helper . b…" at bounding box center [537, 220] width 249 height 248
click at [527, 322] on button "Actualizar" at bounding box center [504, 329] width 77 height 25
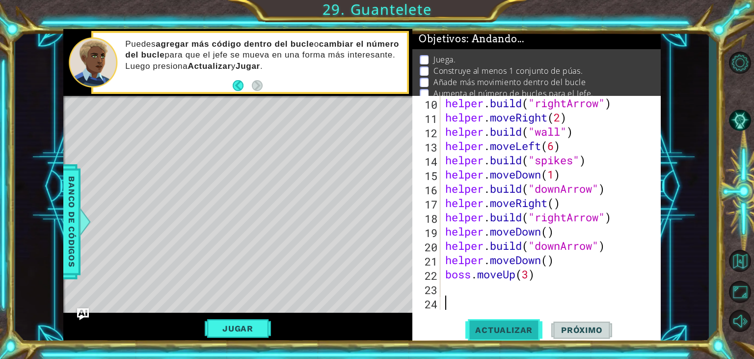
click at [527, 322] on button "Actualizar" at bounding box center [504, 329] width 77 height 25
click at [509, 331] on span "Actualizar" at bounding box center [504, 330] width 77 height 10
click at [509, 322] on button "Actualizar" at bounding box center [504, 329] width 77 height 25
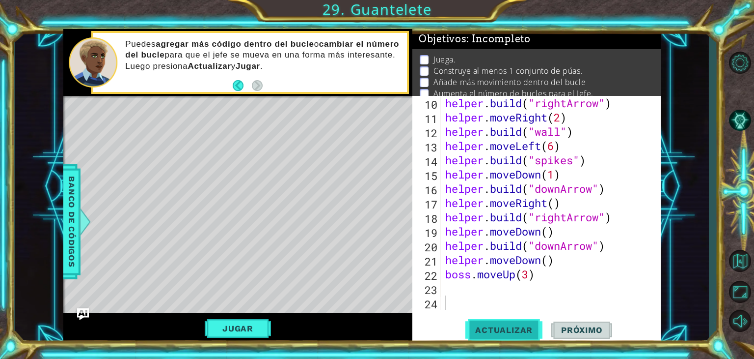
click at [509, 322] on button "Actualizar" at bounding box center [504, 329] width 77 height 25
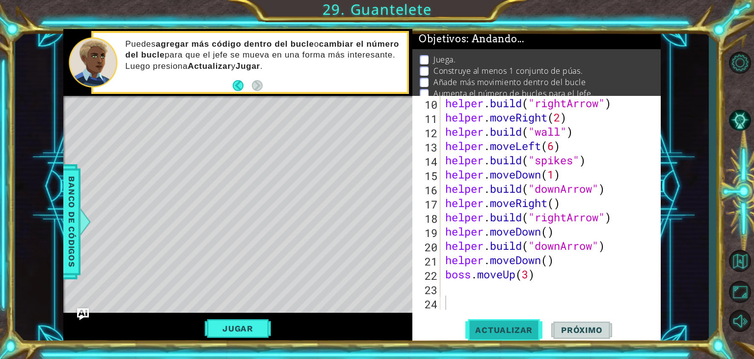
click at [509, 322] on button "Actualizar" at bounding box center [504, 329] width 77 height 25
